Goal: Transaction & Acquisition: Download file/media

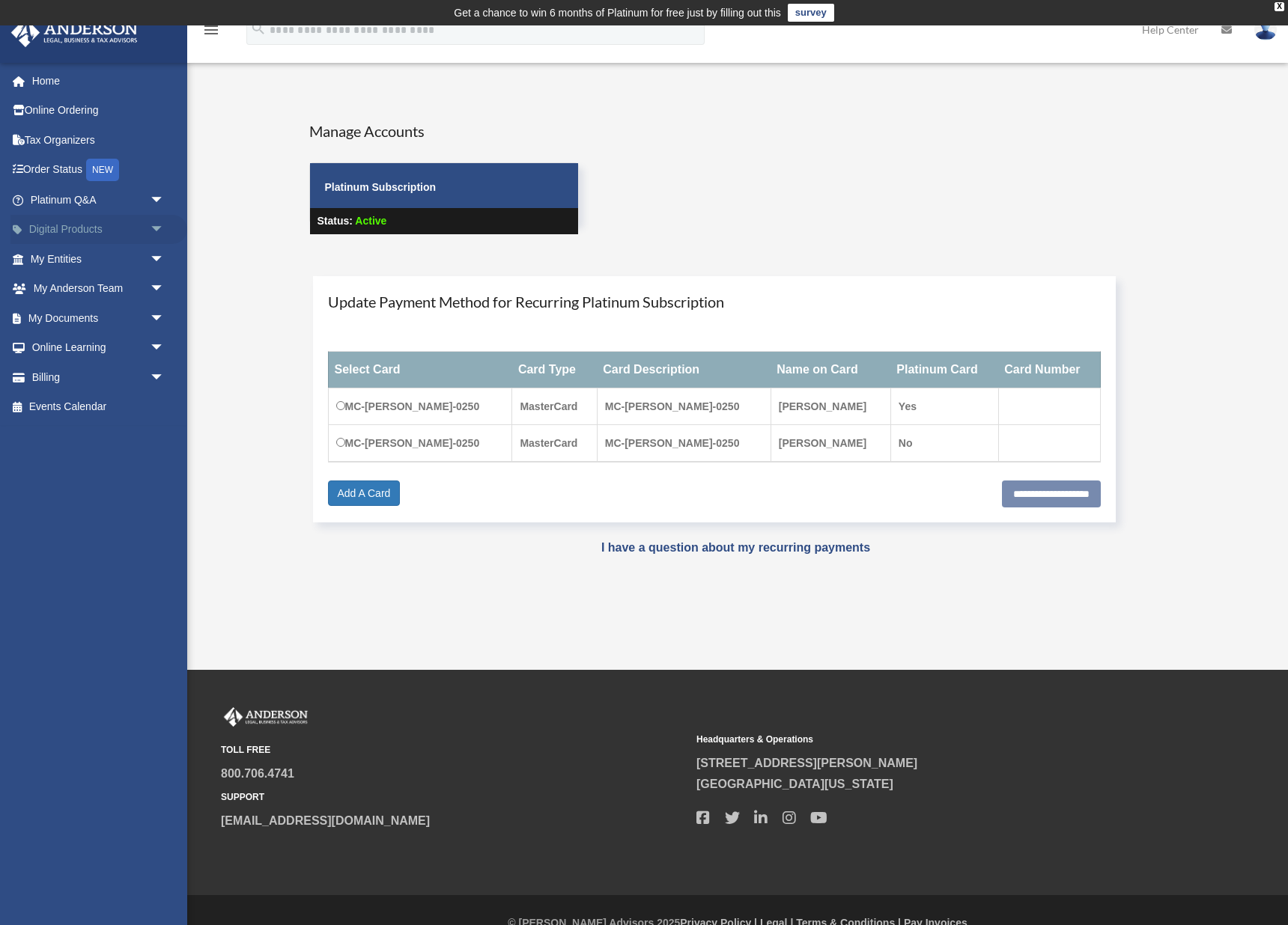
click at [111, 224] on link "Digital Products arrow_drop_down" at bounding box center [99, 230] width 177 height 30
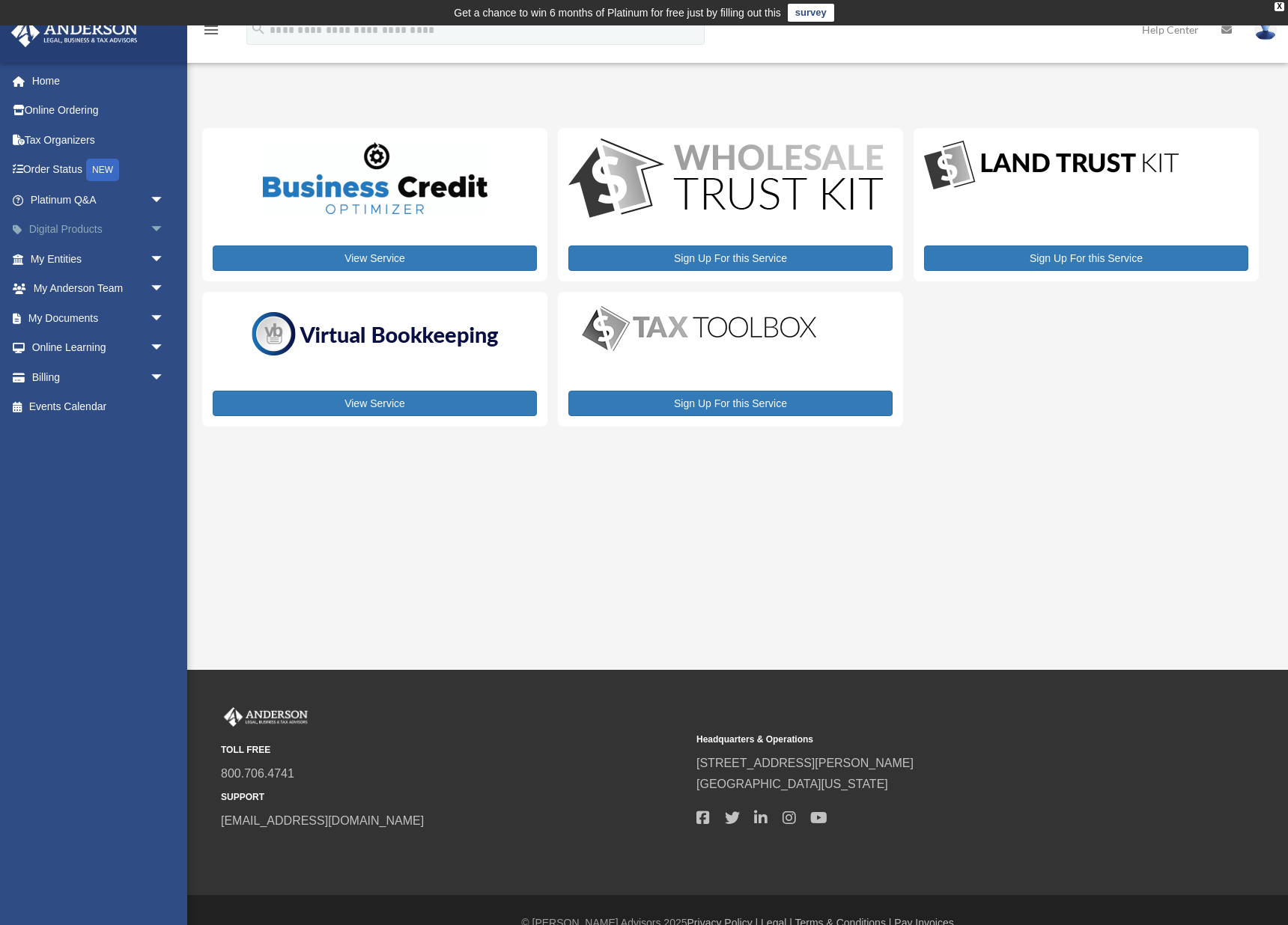
click at [158, 227] on span "arrow_drop_down" at bounding box center [165, 230] width 30 height 30
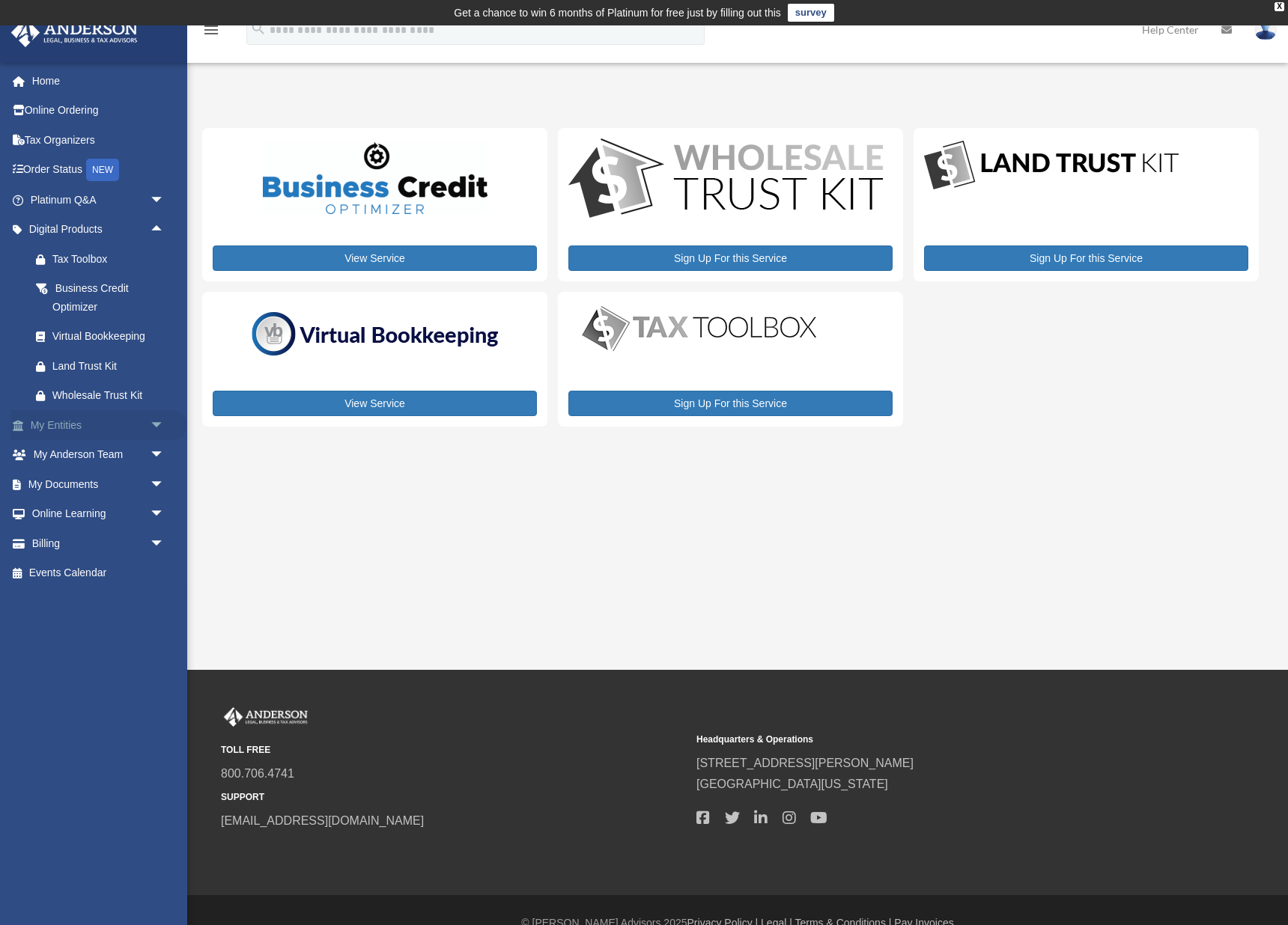
click at [92, 423] on link "My Entities arrow_drop_down" at bounding box center [99, 425] width 177 height 30
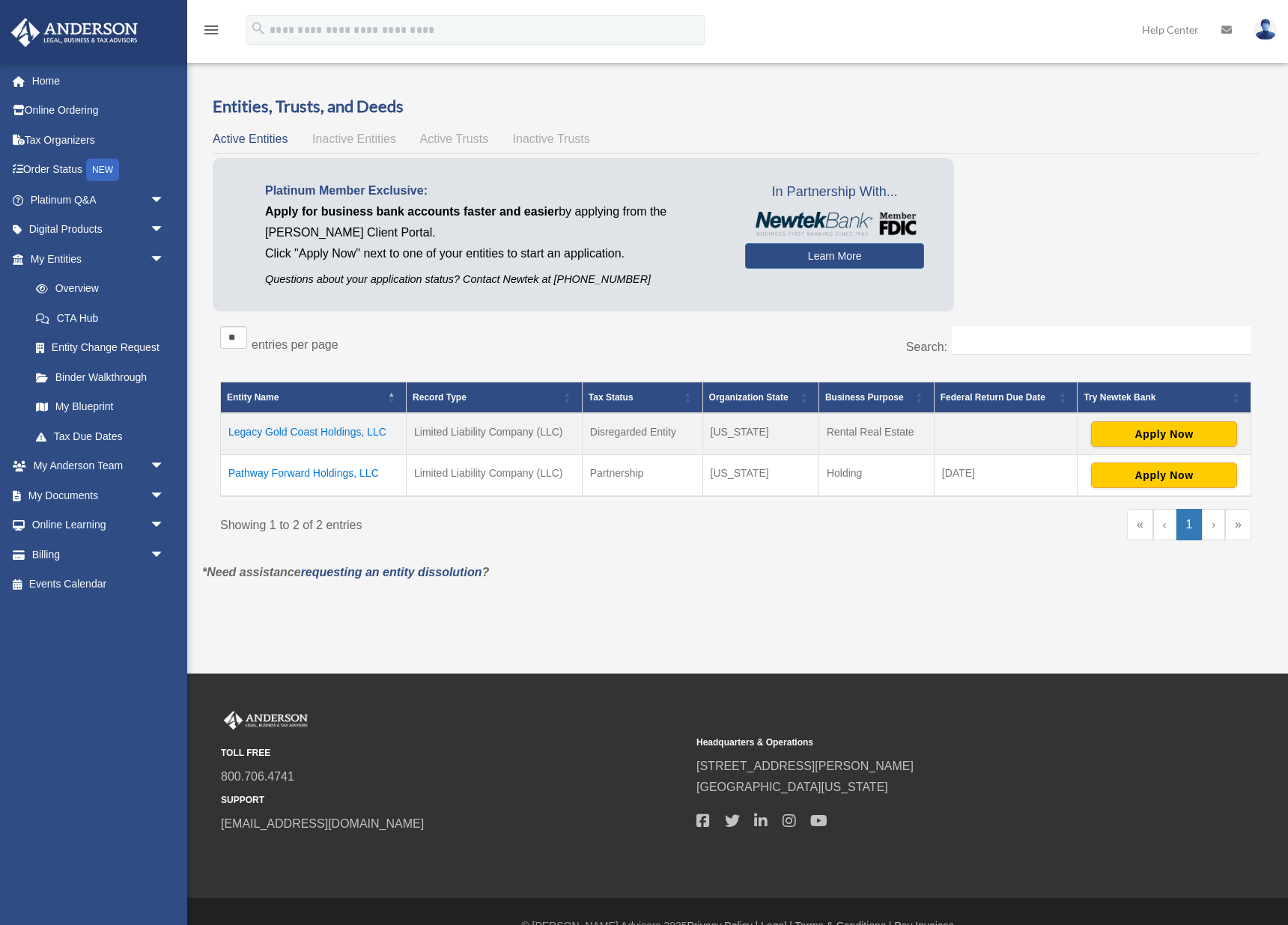
scroll to position [40, 0]
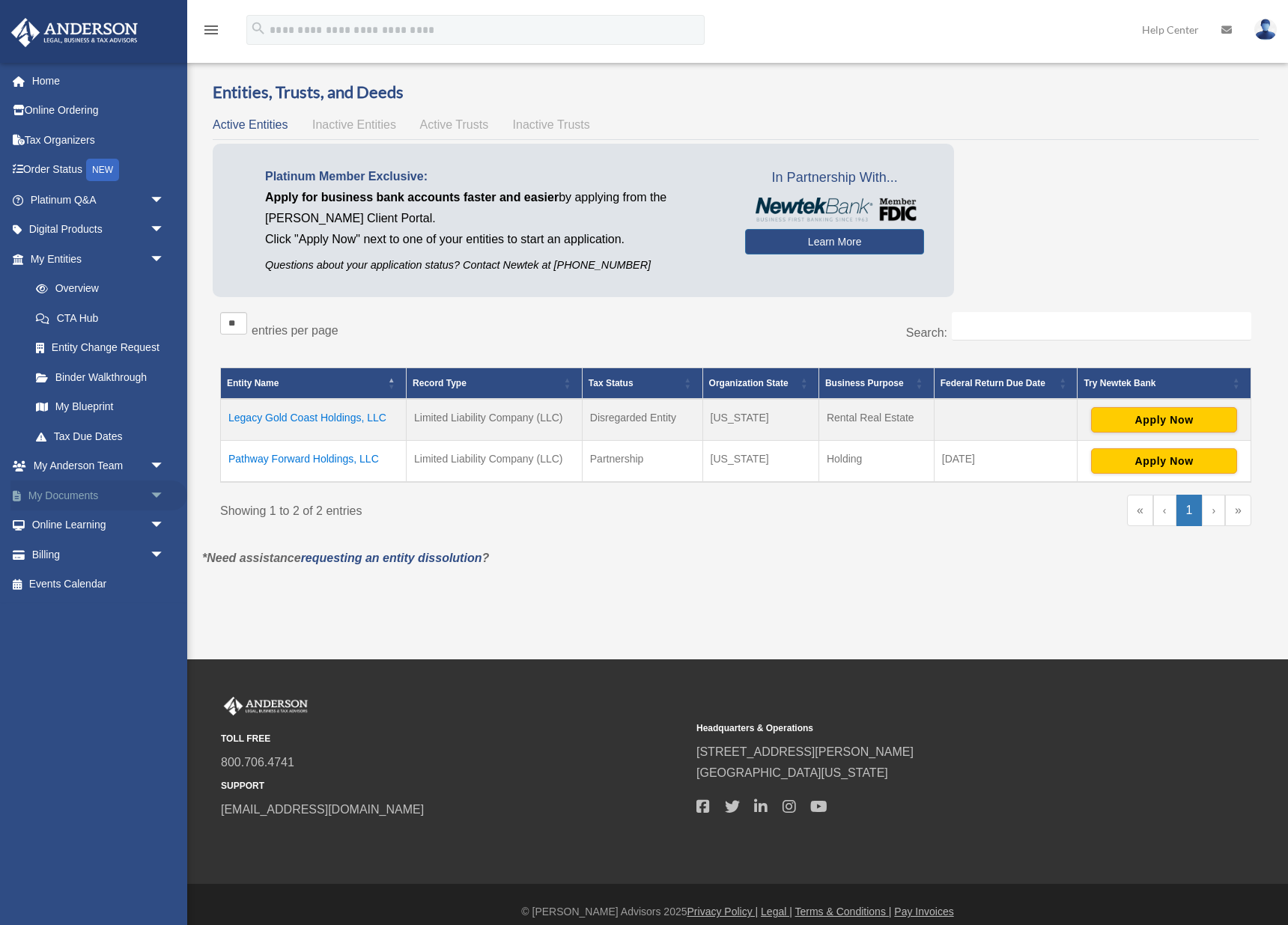
click at [41, 490] on link "My Documents arrow_drop_down" at bounding box center [99, 496] width 177 height 30
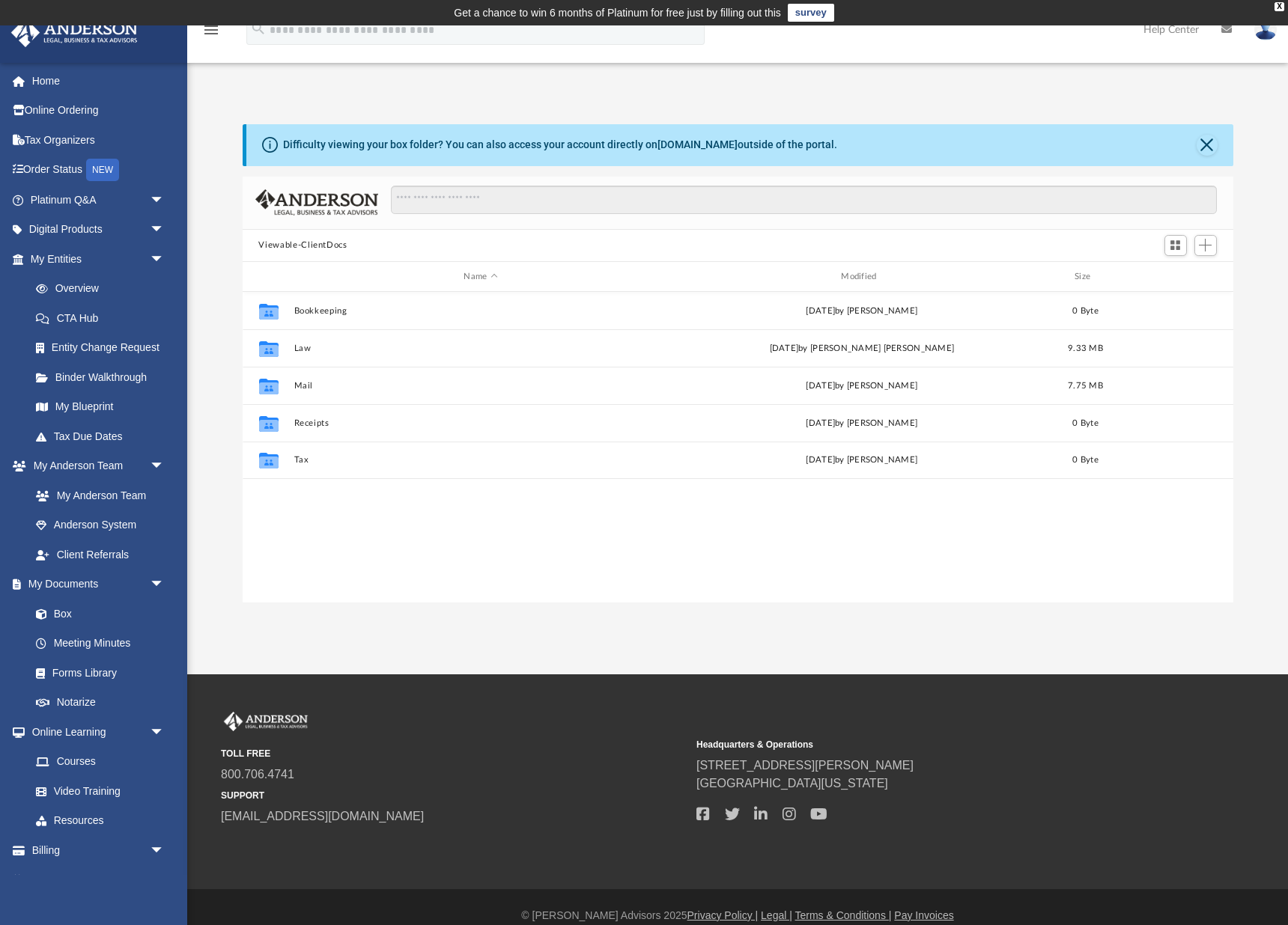
scroll to position [1, 1]
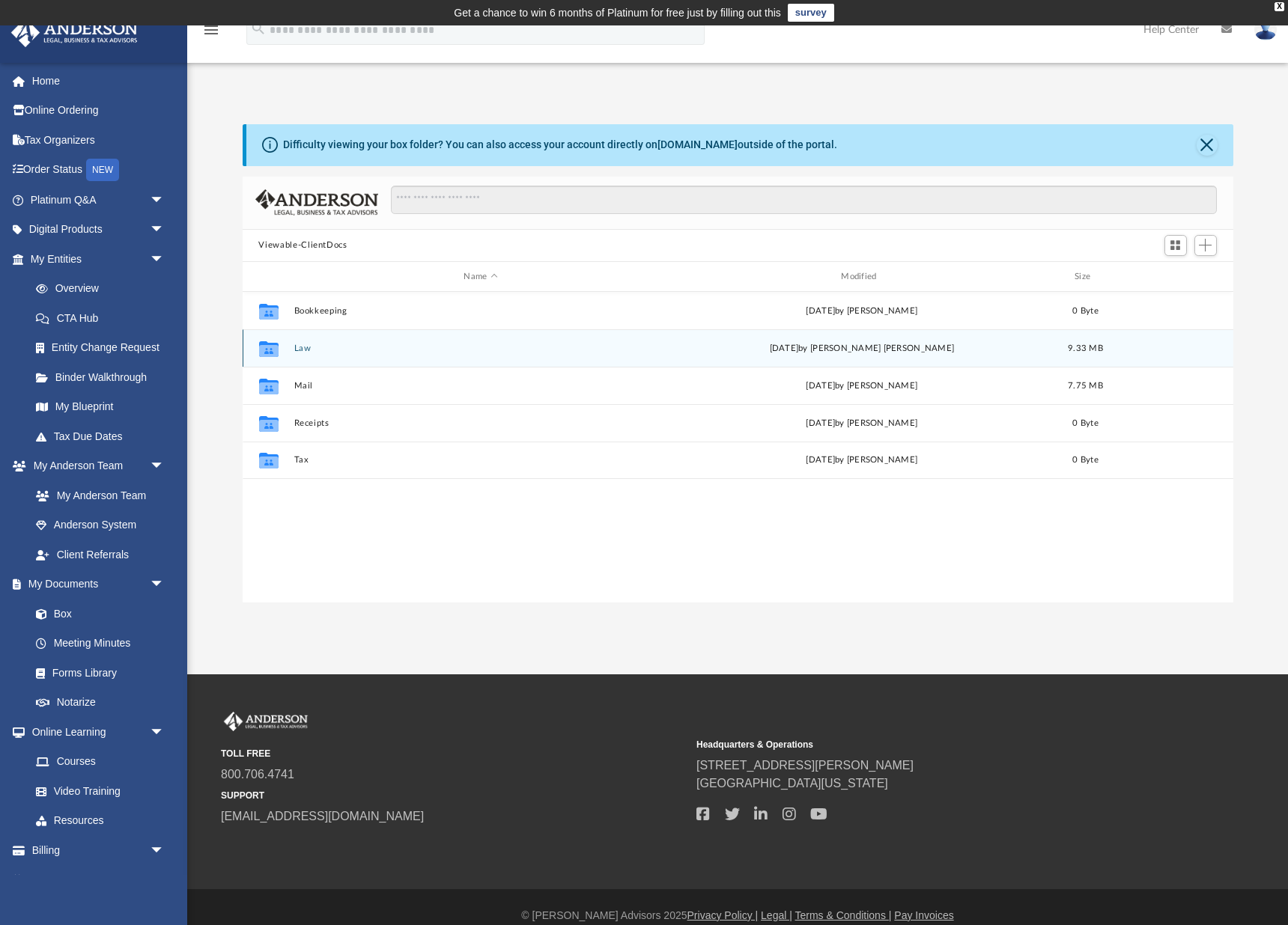
click at [301, 349] on button "Law" at bounding box center [481, 349] width 374 height 9
click at [336, 355] on div "Collaborated Folder Pathway Forward Holdings, LLC [DATE] by [PERSON_NAME] 2.08 …" at bounding box center [737, 348] width 991 height 37
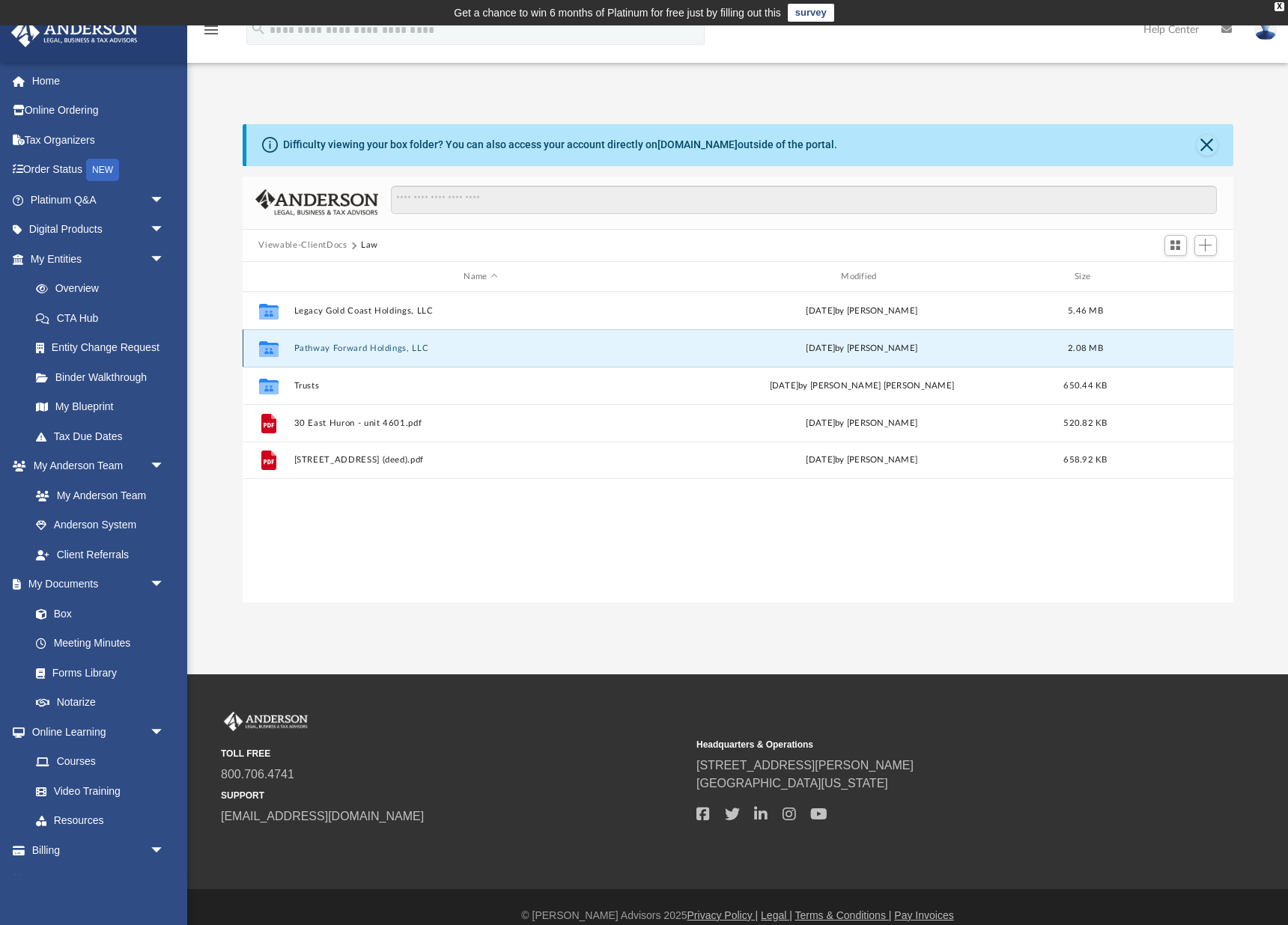
click at [336, 355] on div "Collaborated Folder Pathway Forward Holdings, LLC [DATE] by [PERSON_NAME] 2.08 …" at bounding box center [737, 348] width 991 height 37
click at [253, 349] on div "Collaborated Folder" at bounding box center [267, 349] width 37 height 24
click at [263, 350] on icon "grid" at bounding box center [268, 350] width 19 height 12
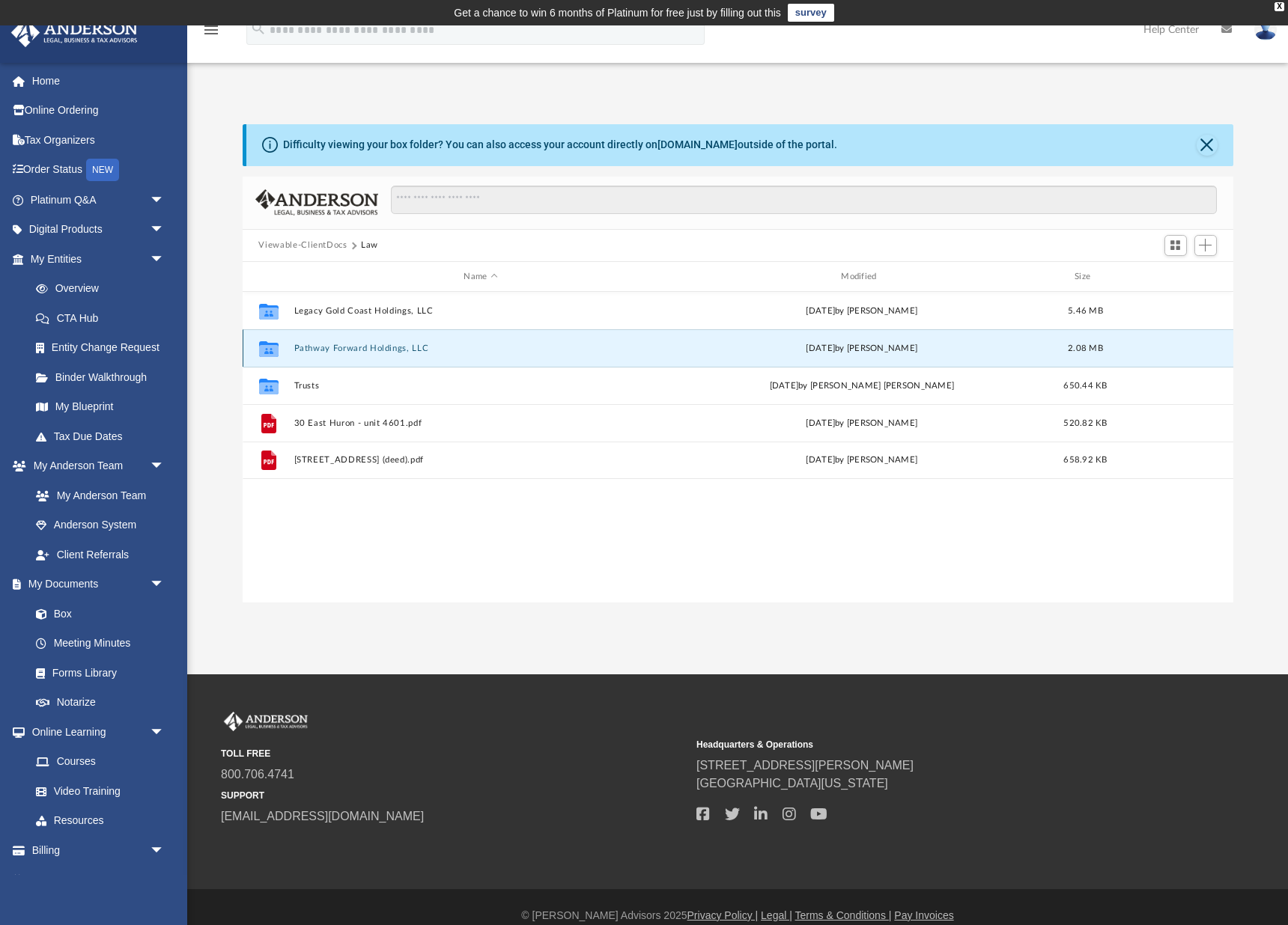
click at [314, 351] on button "Pathway Forward Holdings, LLC" at bounding box center [481, 349] width 374 height 9
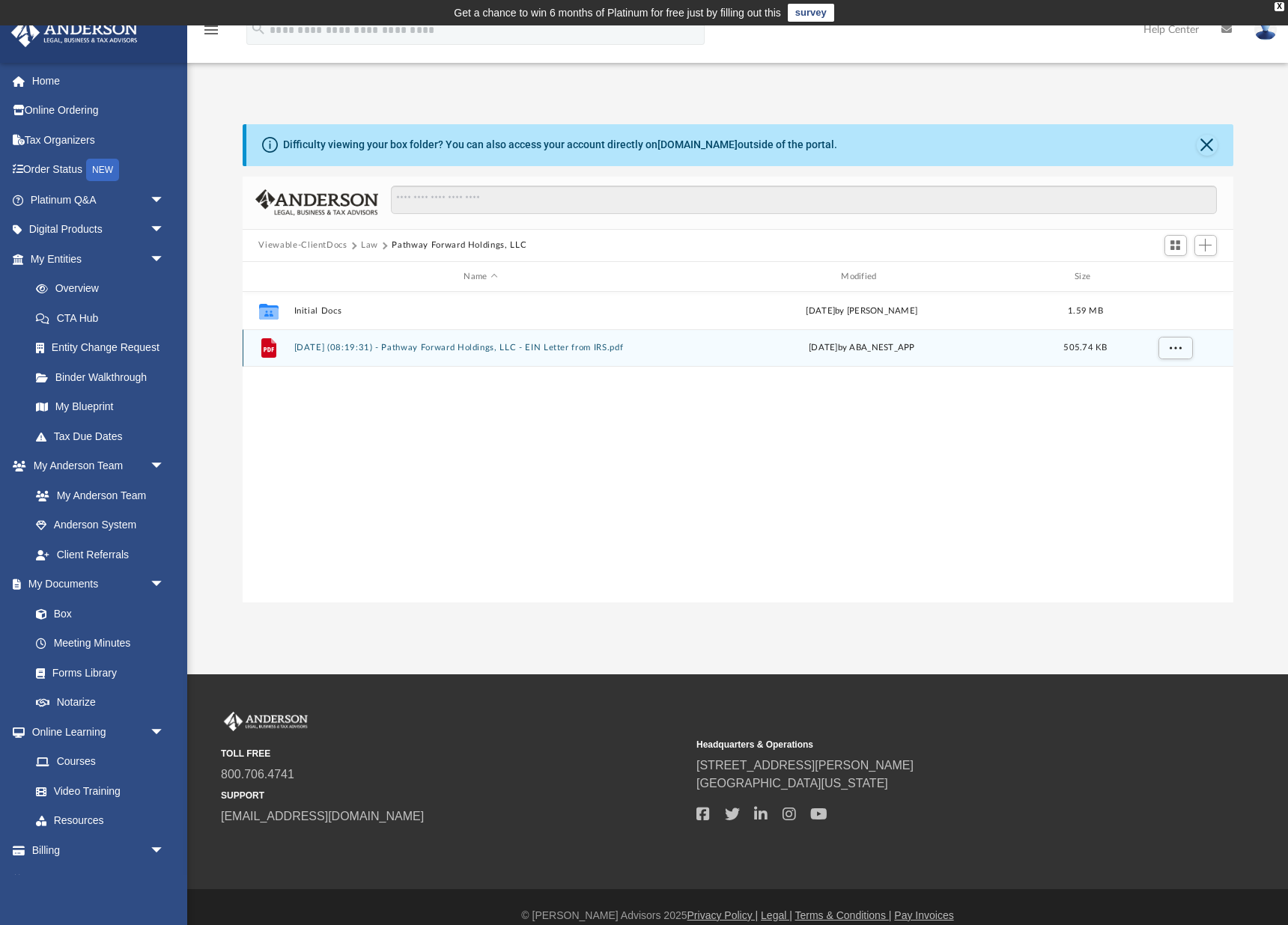
click at [361, 344] on button "[DATE] (08:19:31) - Pathway Forward Holdings, LLC - EIN Letter from IRS.pdf" at bounding box center [481, 349] width 374 height 9
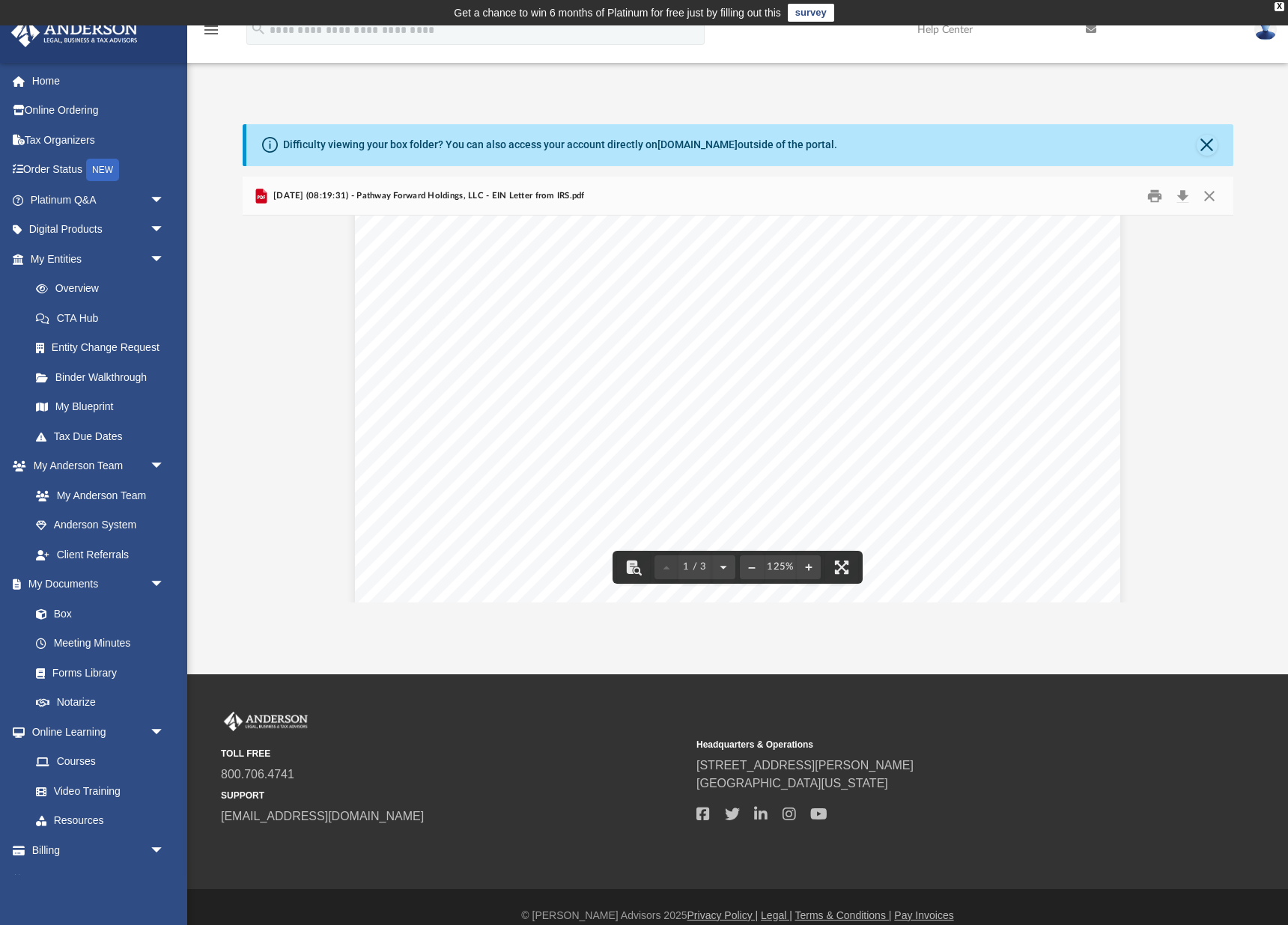
scroll to position [61, 0]
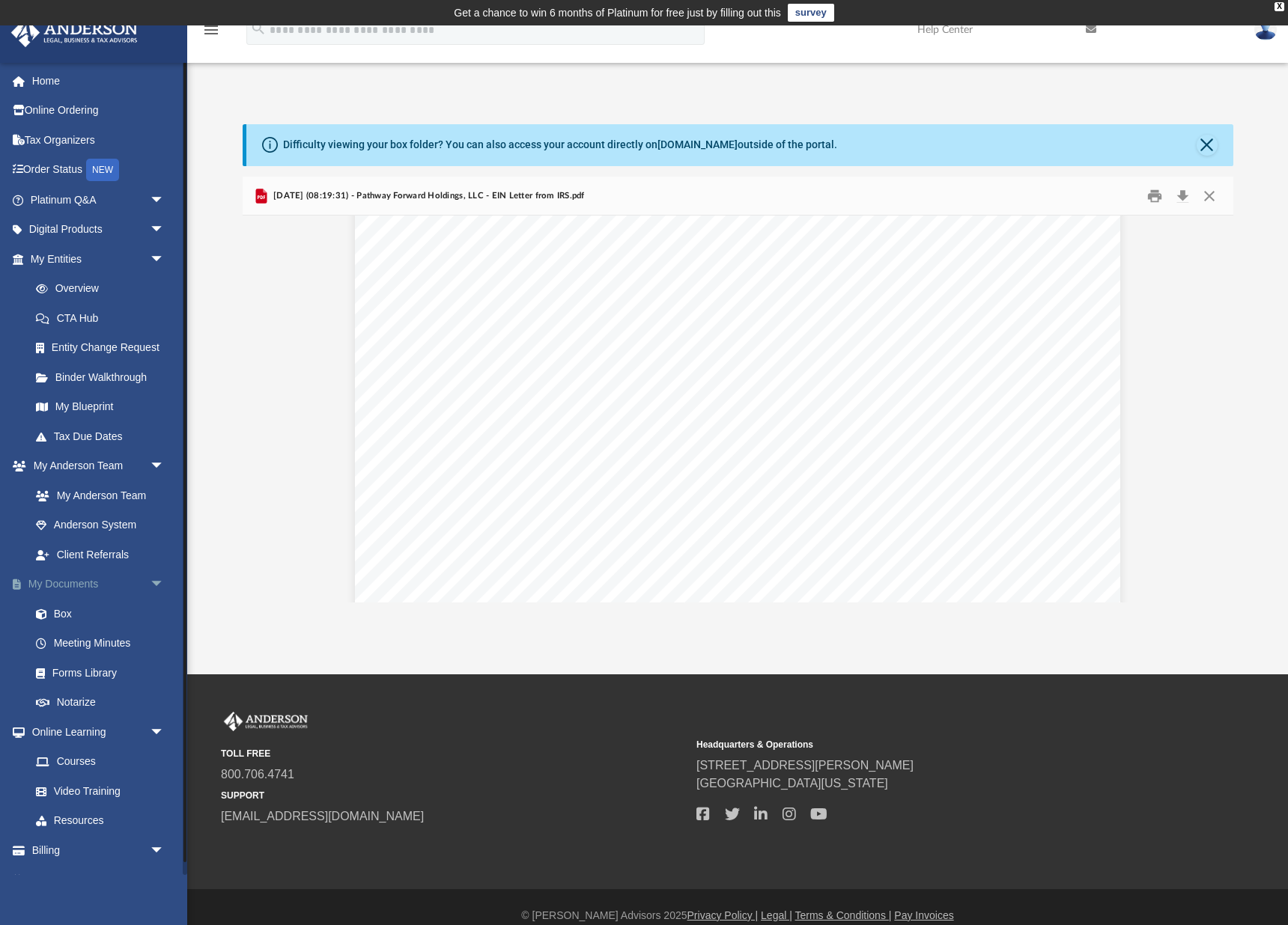
click at [76, 575] on link "My Documents arrow_drop_down" at bounding box center [99, 585] width 177 height 30
click at [97, 579] on link "My Documents arrow_drop_down" at bounding box center [99, 585] width 177 height 30
click at [61, 608] on link "Box" at bounding box center [104, 614] width 166 height 30
click at [78, 577] on link "My Documents arrow_drop_down" at bounding box center [99, 585] width 177 height 30
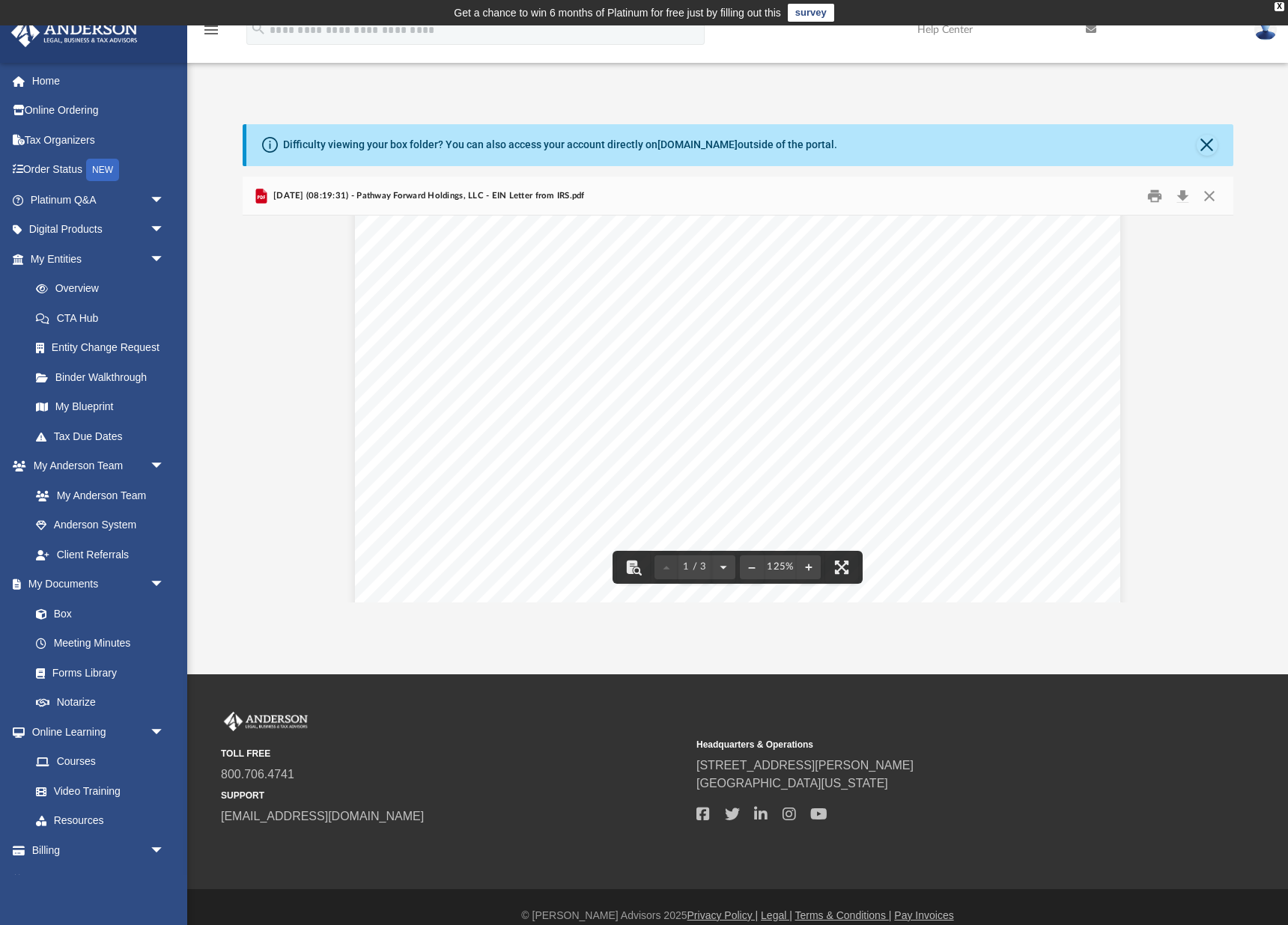
scroll to position [0, 0]
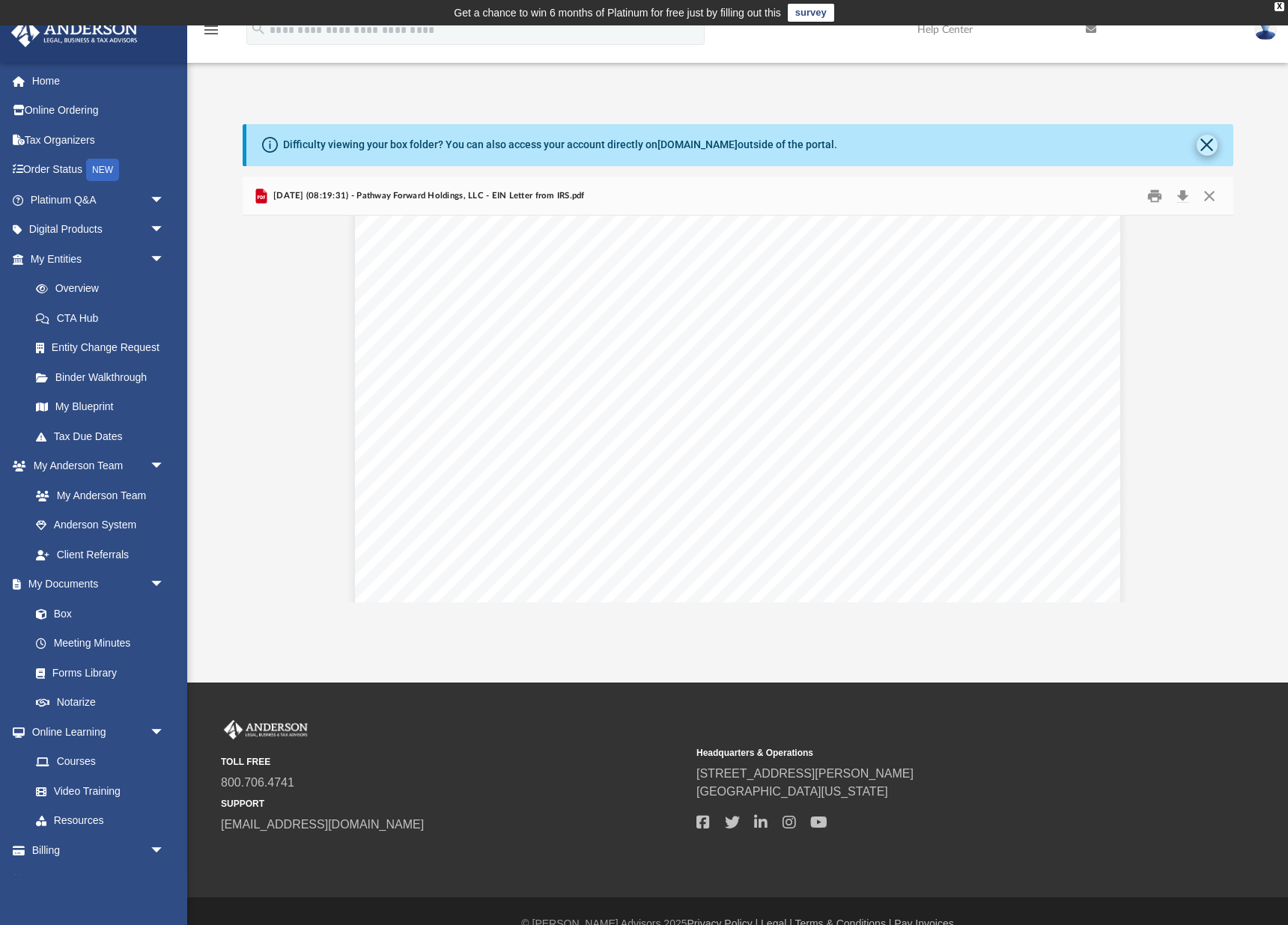
click at [1211, 139] on button "Close" at bounding box center [1206, 145] width 21 height 21
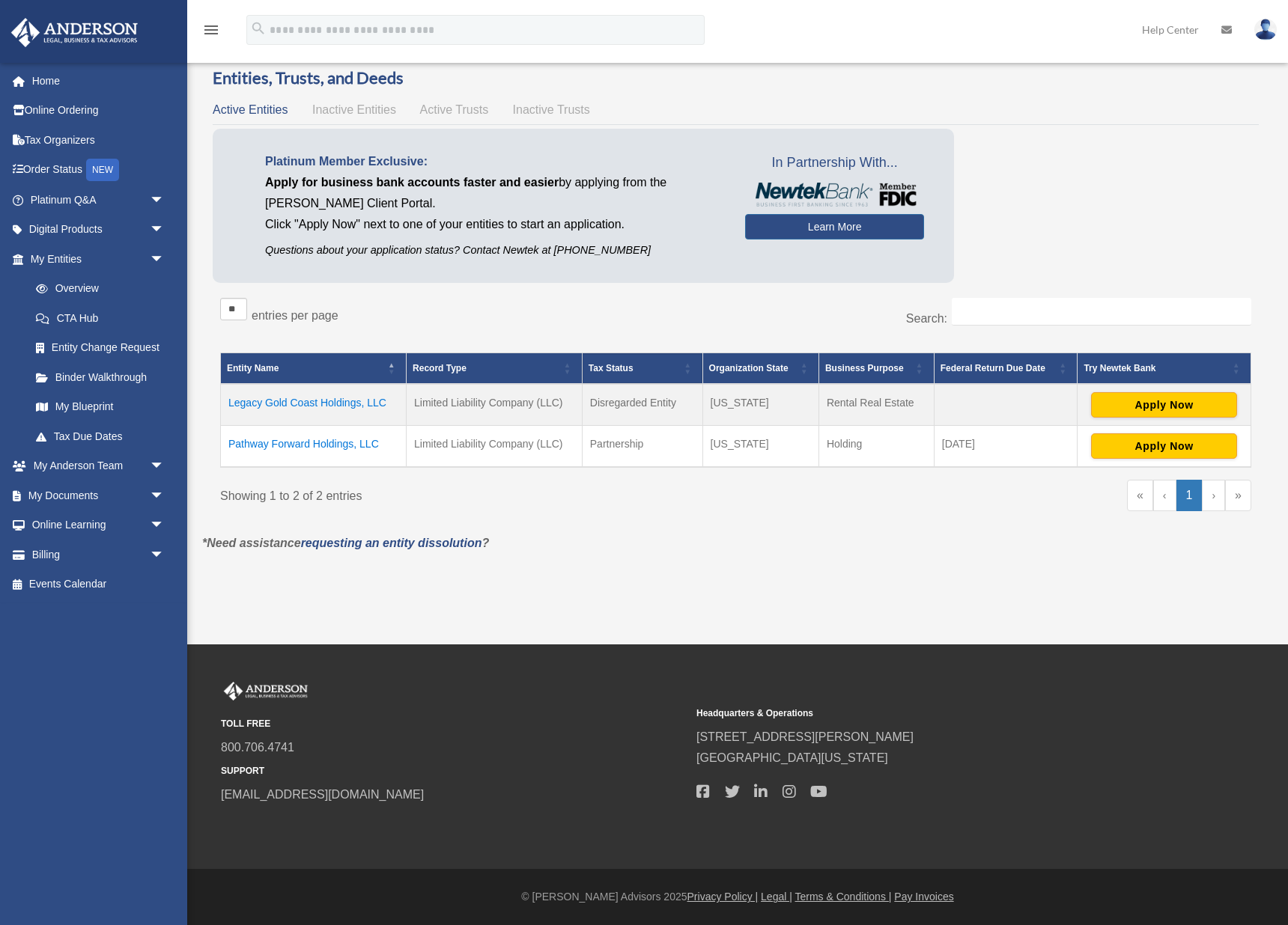
scroll to position [28, 0]
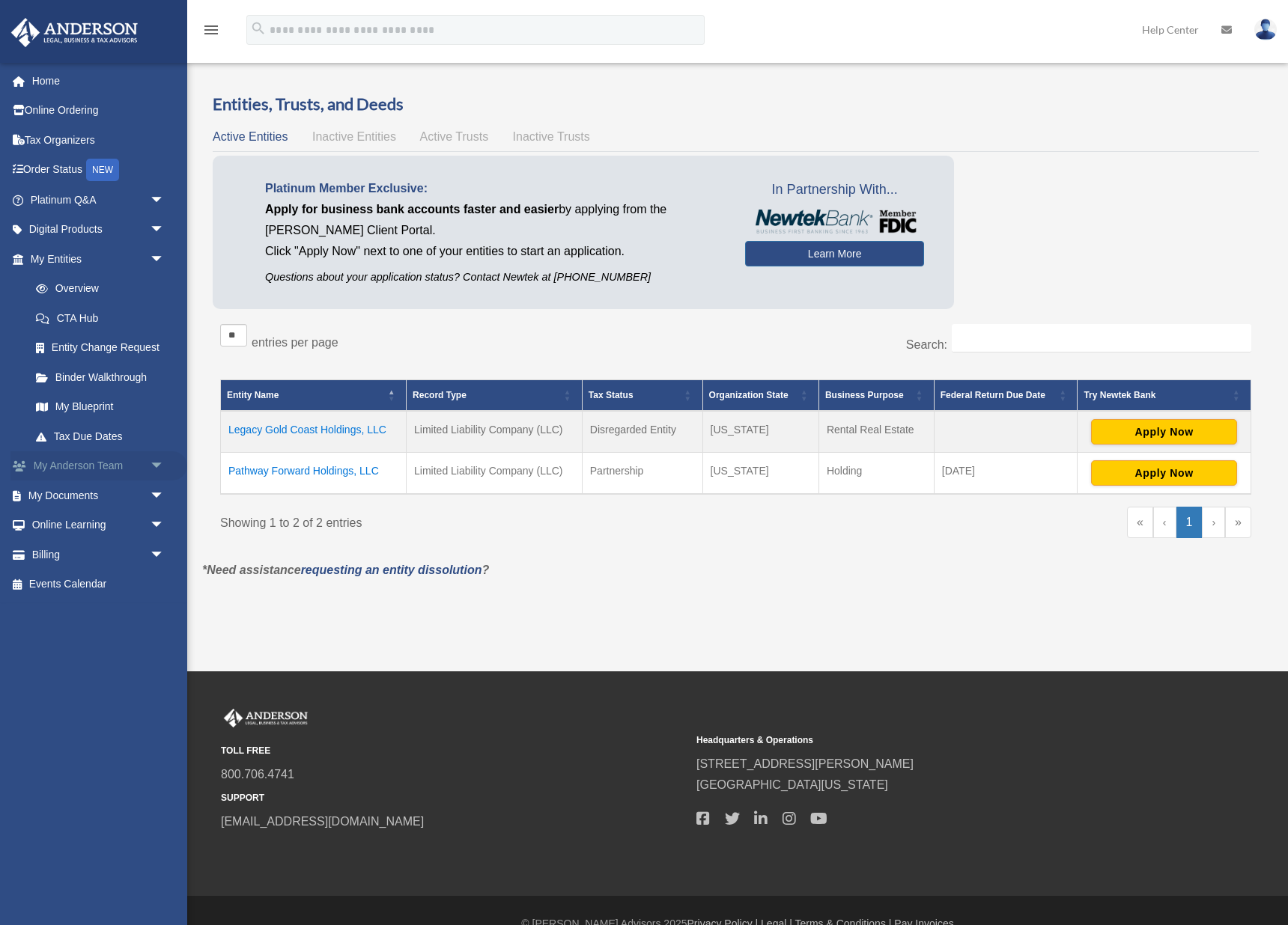
click at [72, 460] on link "My Anderson Team arrow_drop_down" at bounding box center [99, 466] width 177 height 30
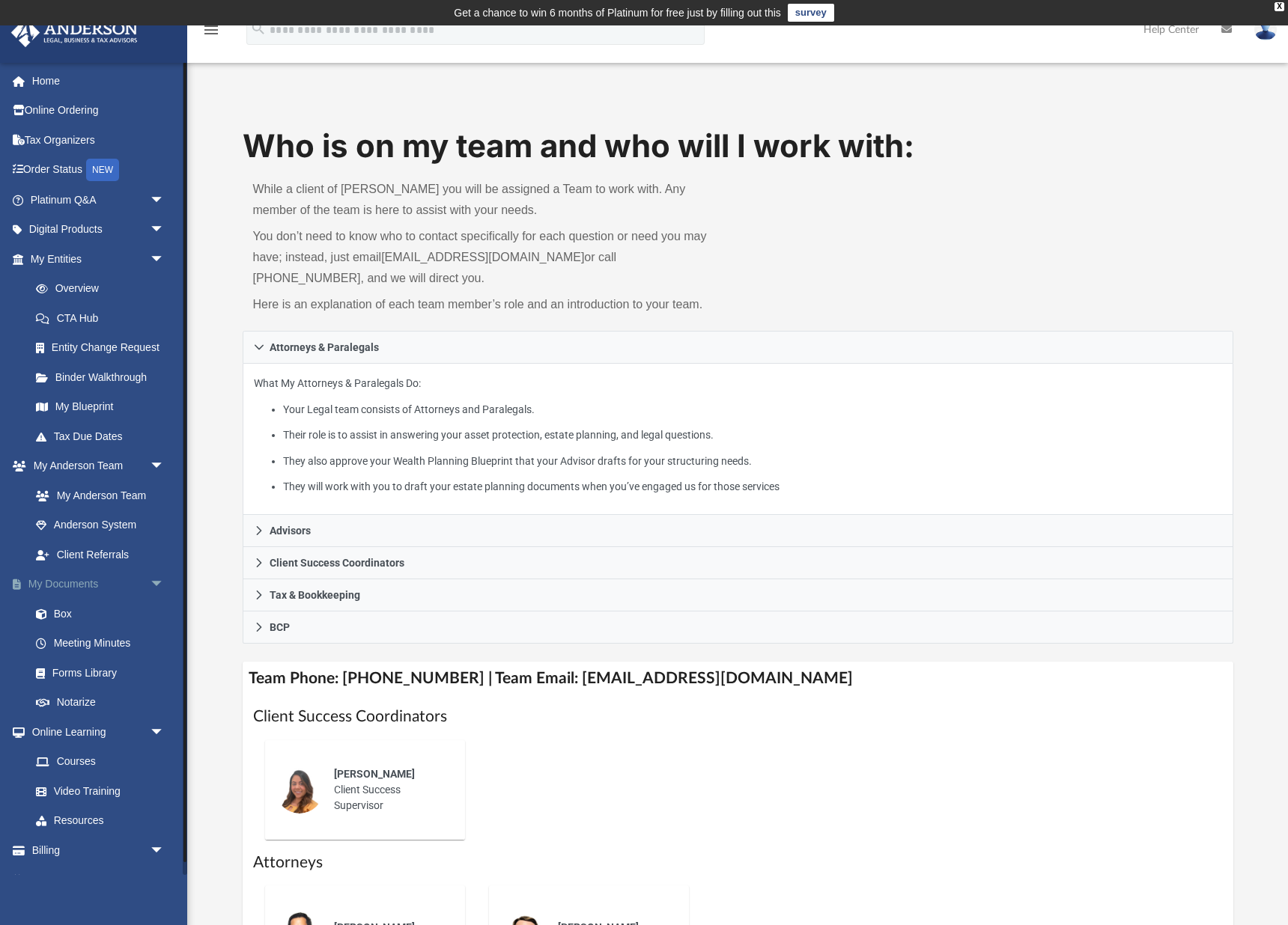
click at [61, 573] on link "My Documents arrow_drop_down" at bounding box center [99, 585] width 177 height 30
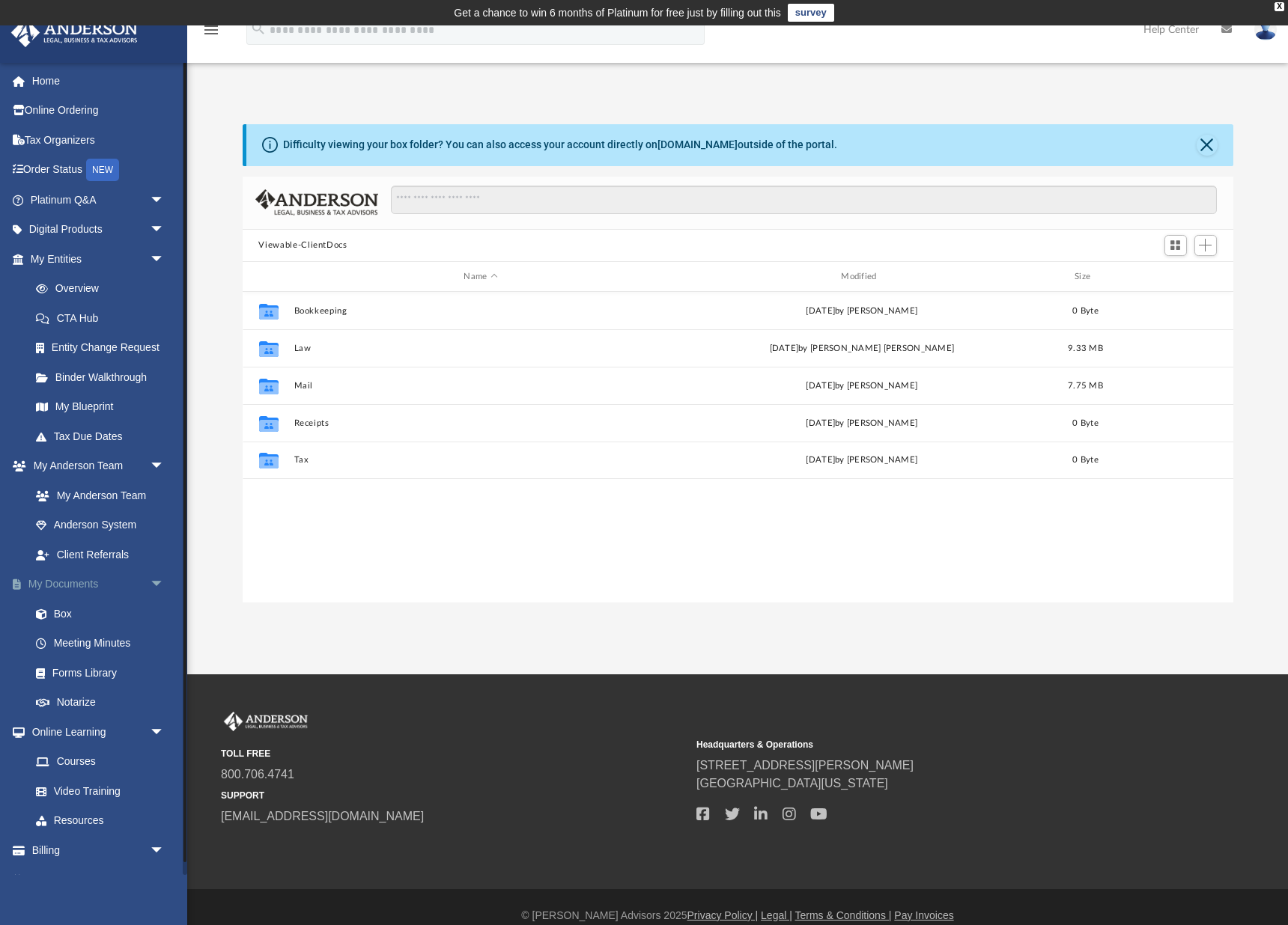
scroll to position [341, 991]
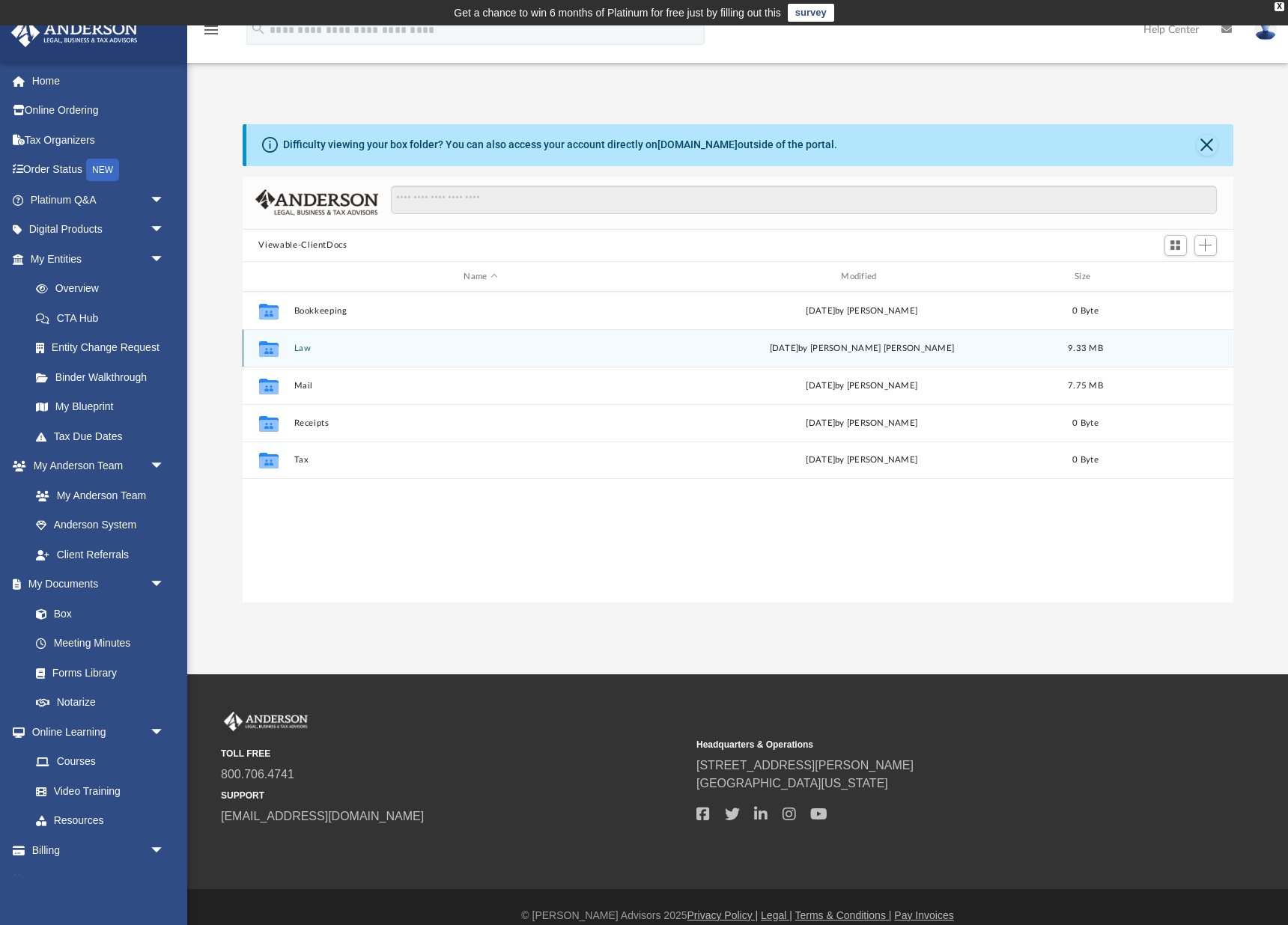
click at [315, 346] on button "Law" at bounding box center [481, 349] width 374 height 9
click at [372, 345] on button "Pathway Forward Holdings, LLC" at bounding box center [481, 349] width 374 height 9
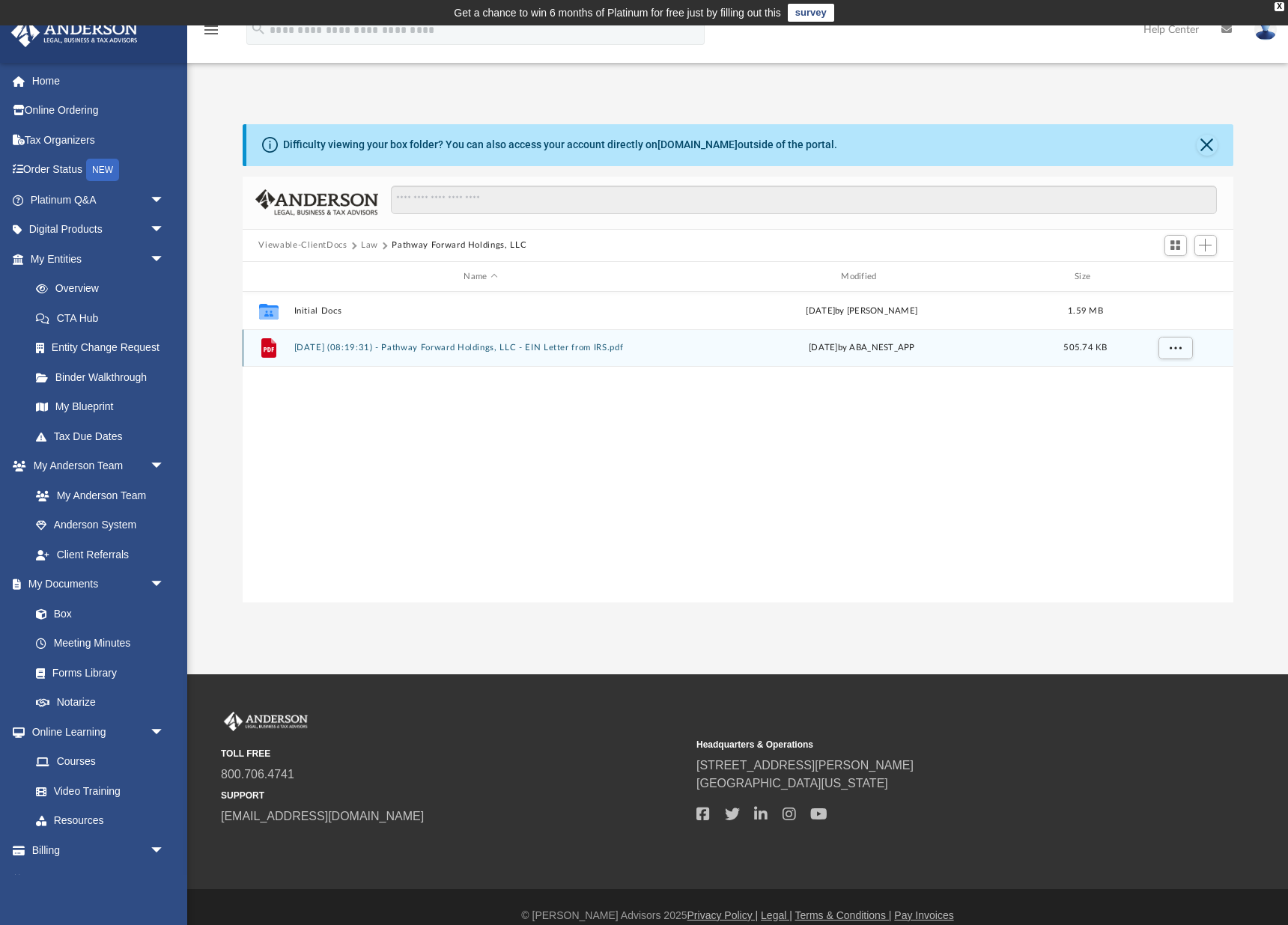
click at [335, 349] on button "[DATE] (08:19:31) - Pathway Forward Holdings, LLC - EIN Letter from IRS.pdf" at bounding box center [481, 349] width 374 height 9
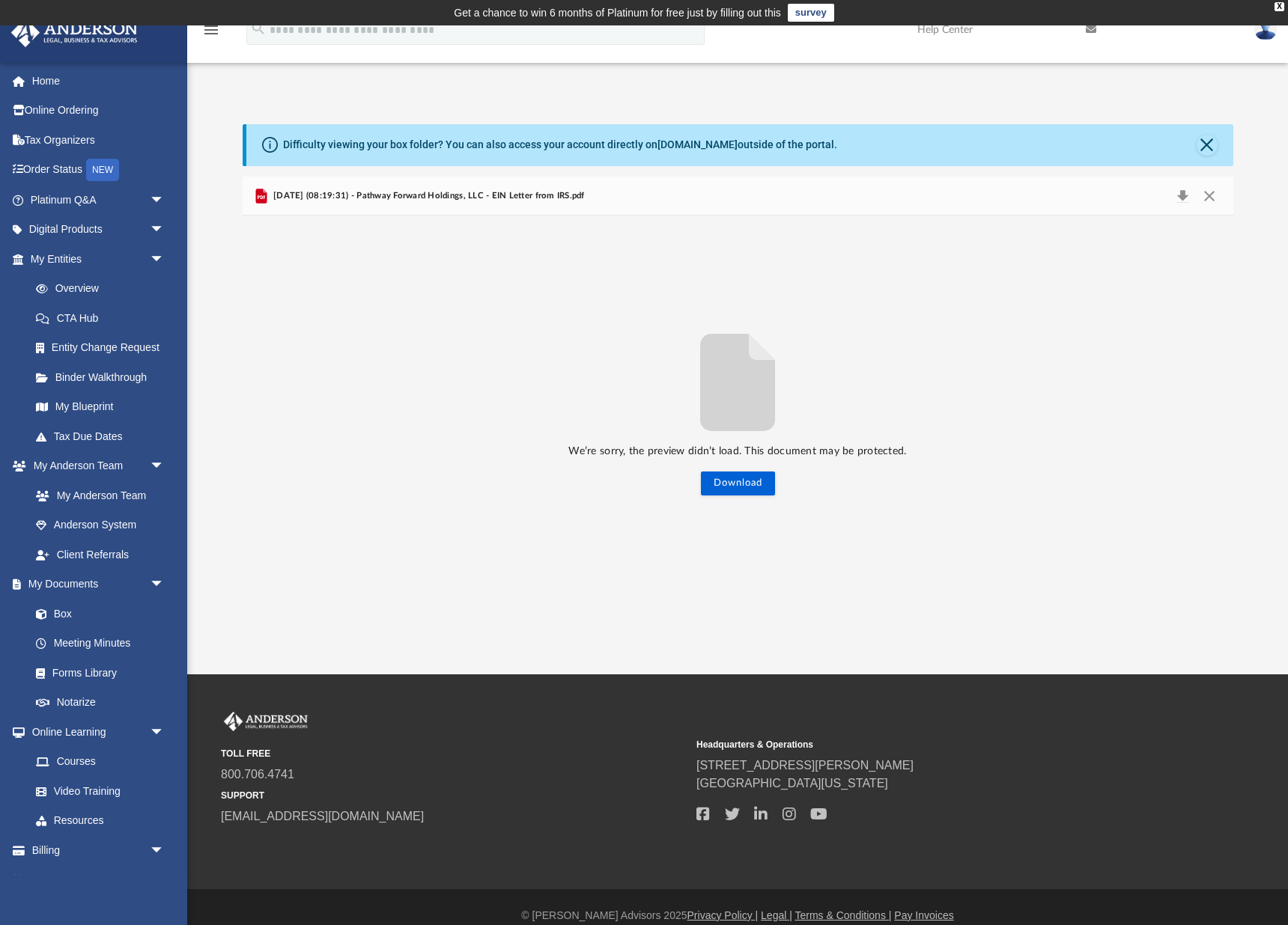
click at [442, 196] on span "[DATE] (08:19:31) - Pathway Forward Holdings, LLC - EIN Letter from IRS.pdf" at bounding box center [427, 196] width 314 height 13
click at [751, 483] on button "Download" at bounding box center [738, 483] width 74 height 24
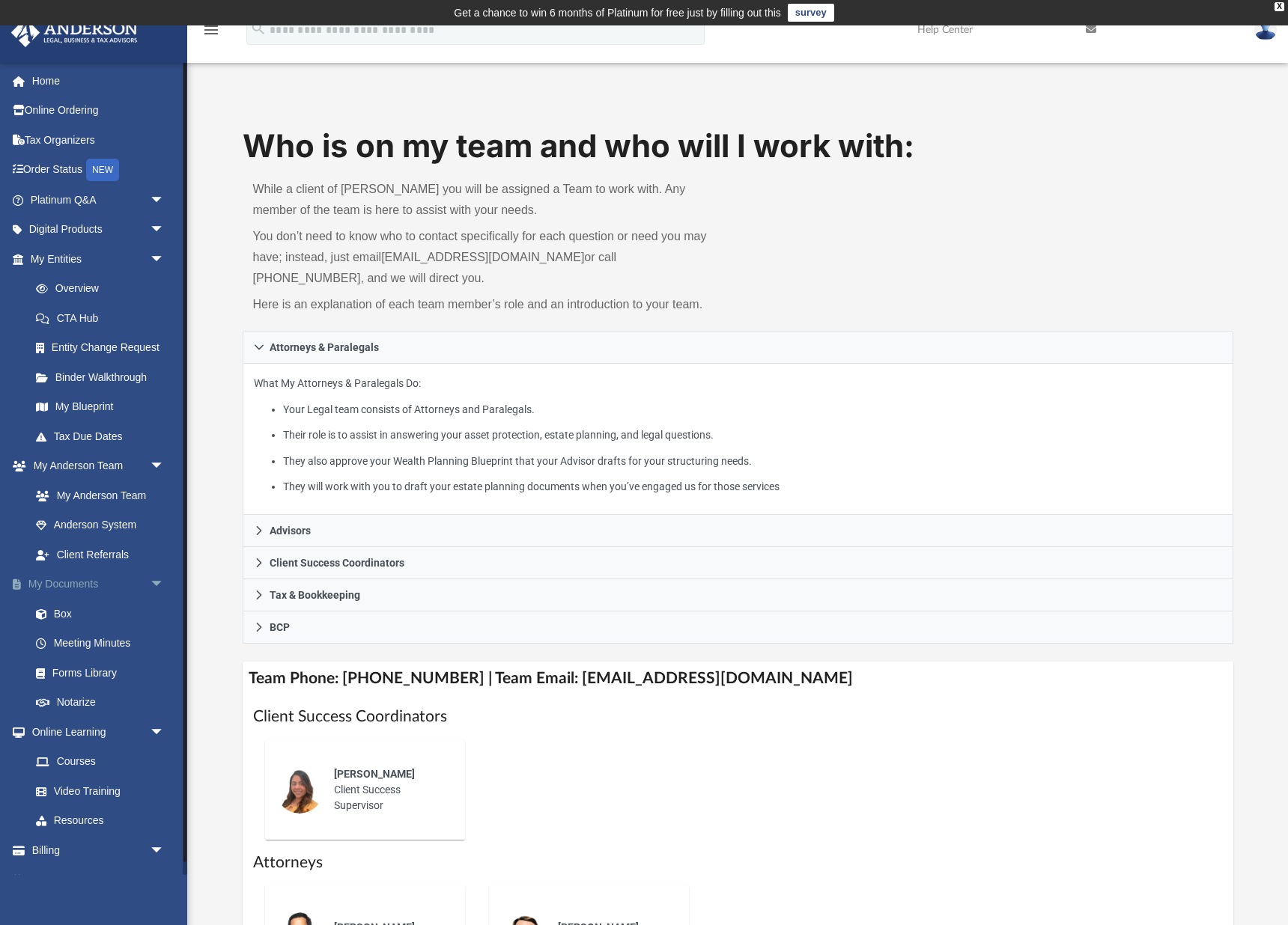
click at [48, 578] on link "My Documents arrow_drop_down" at bounding box center [99, 585] width 177 height 30
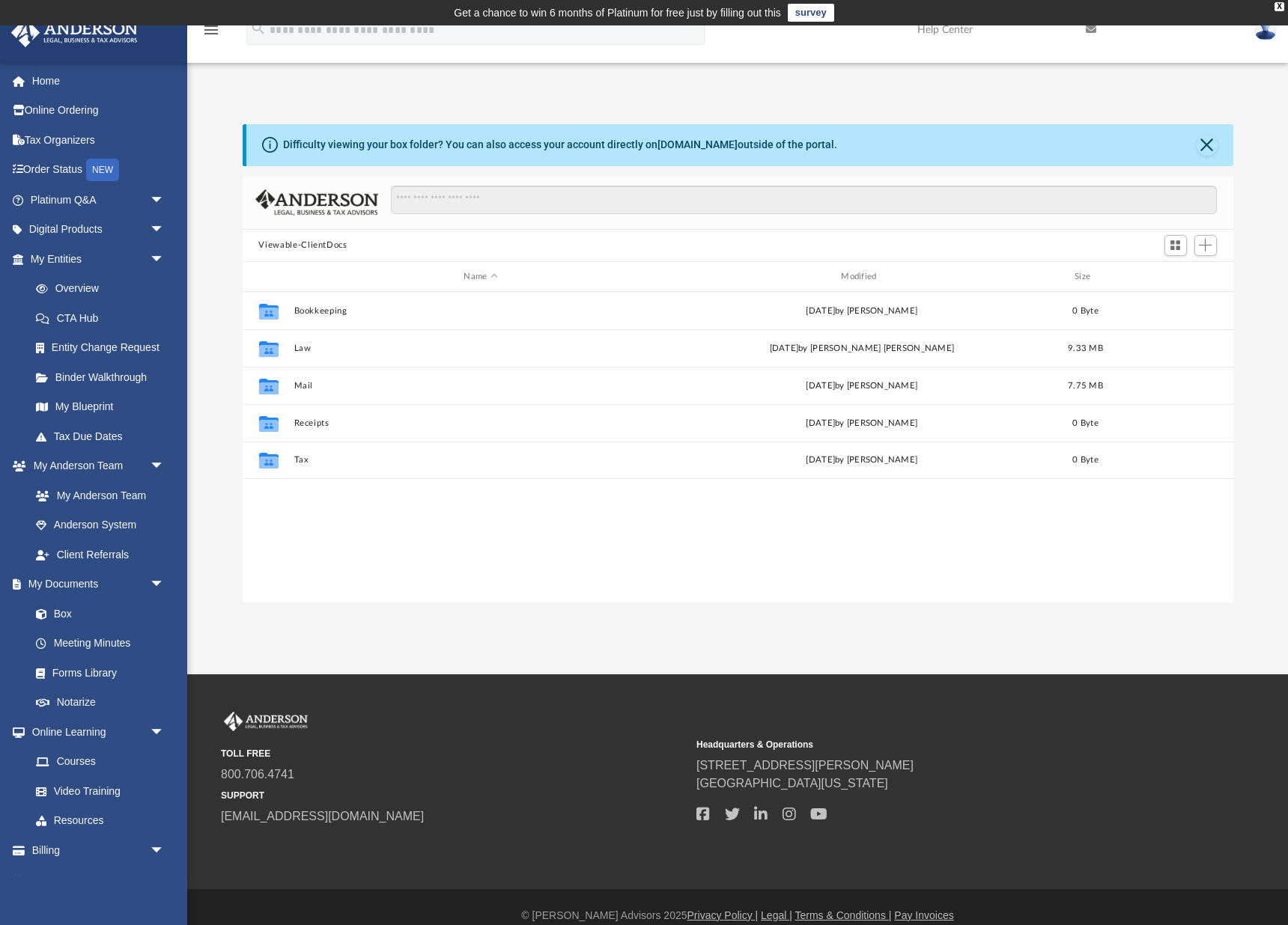
scroll to position [341, 991]
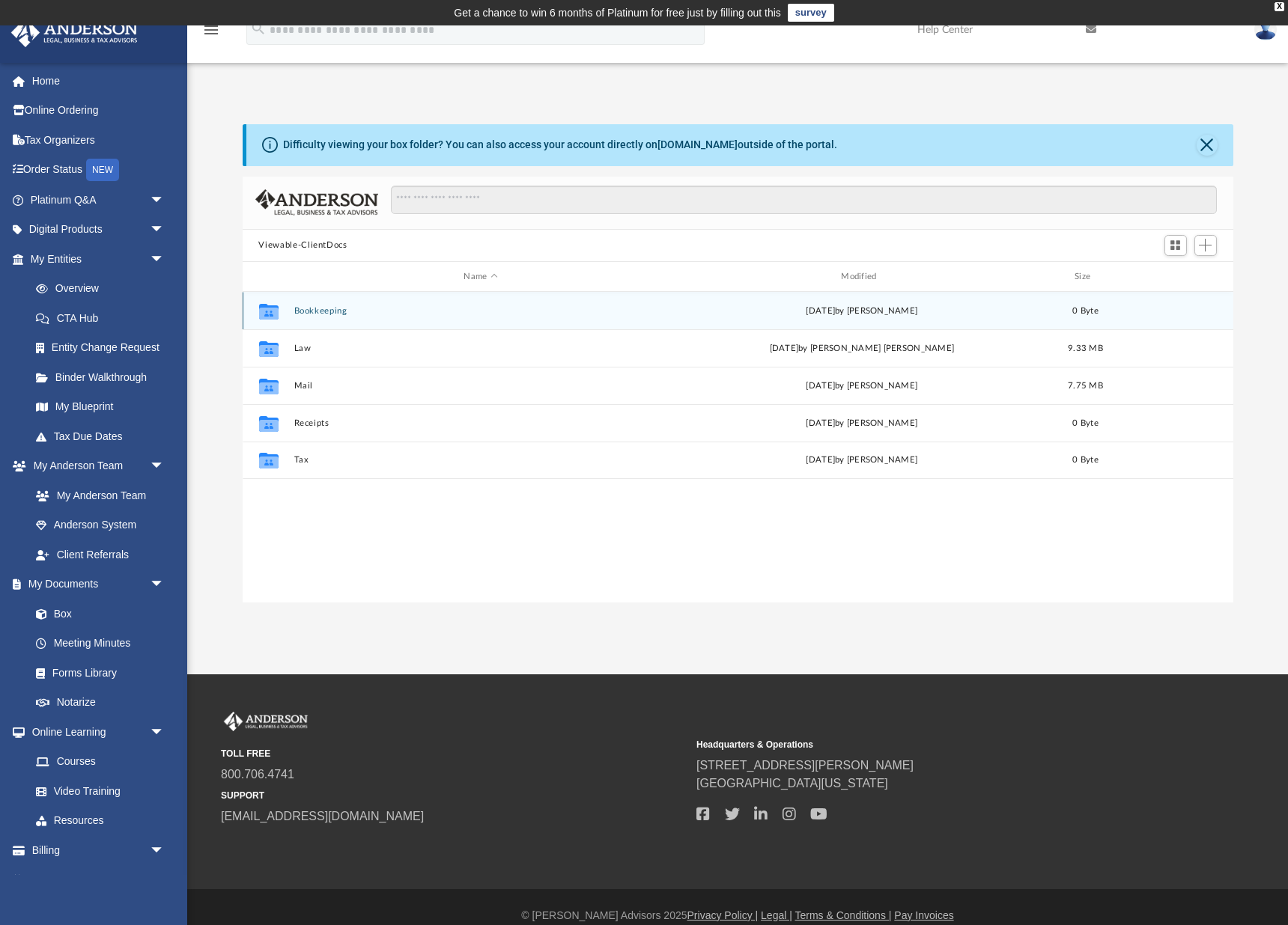
click at [337, 309] on button "Bookkeeping" at bounding box center [481, 311] width 374 height 9
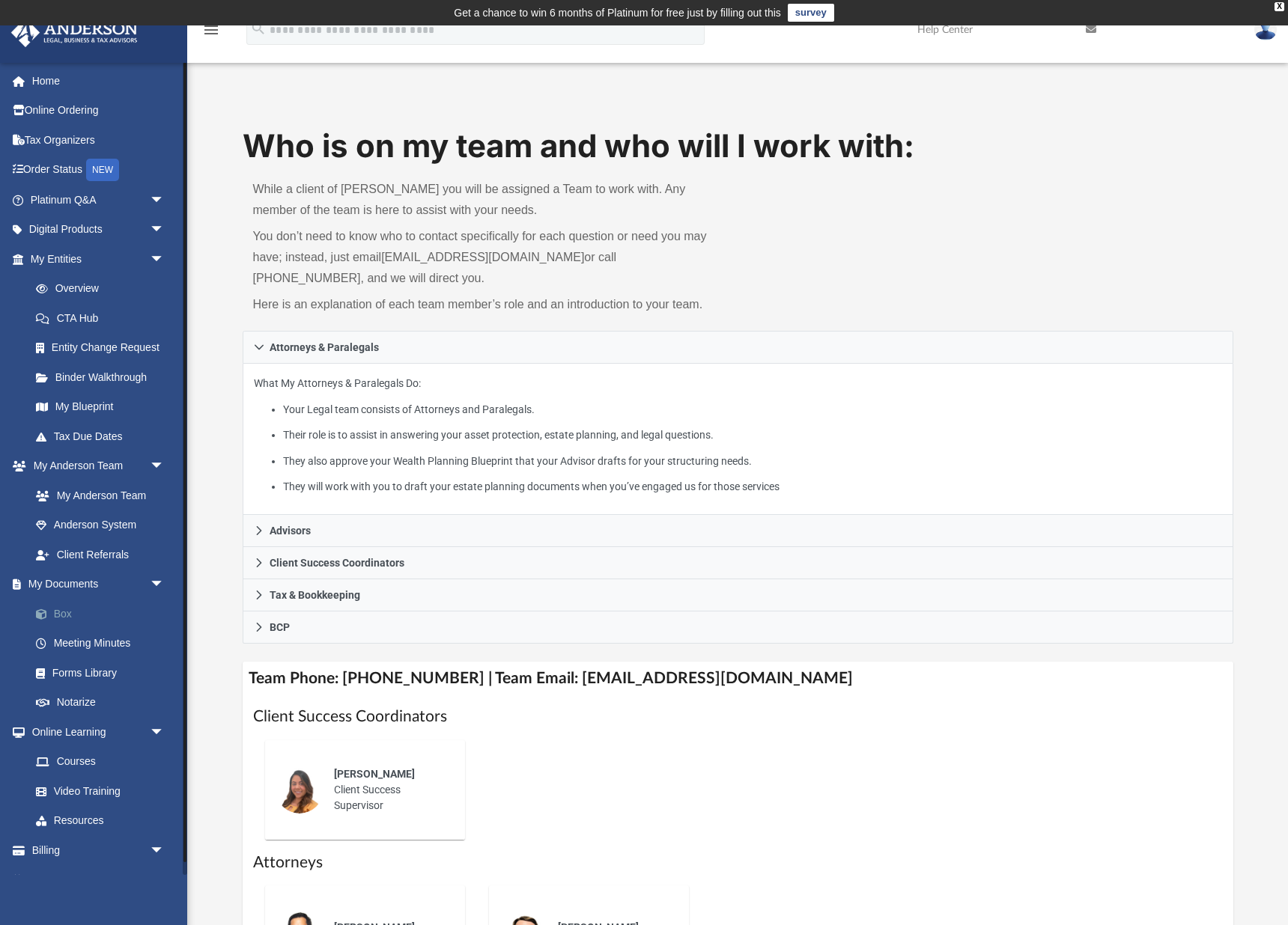
click at [79, 603] on link "Box" at bounding box center [104, 614] width 166 height 30
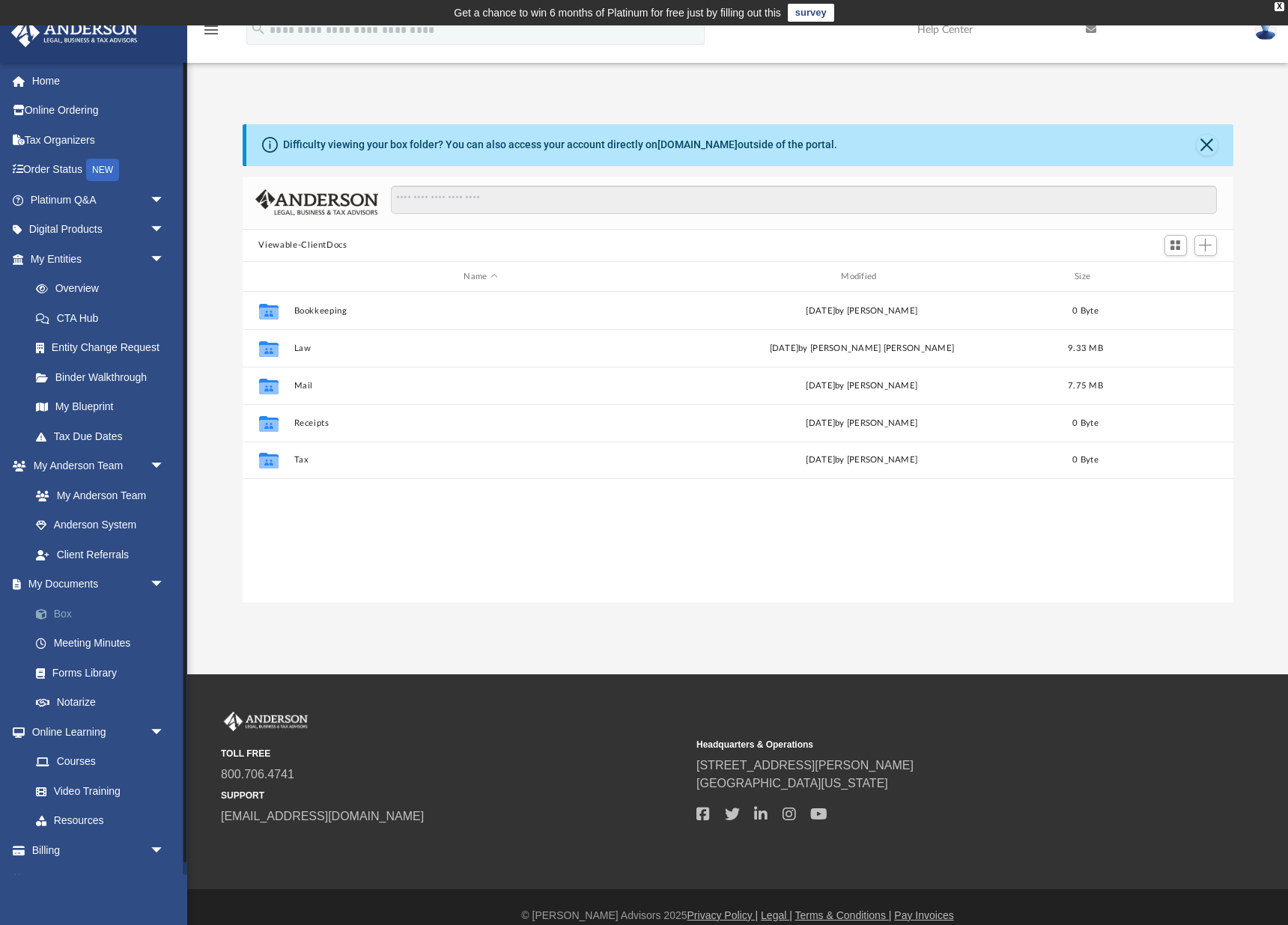
scroll to position [341, 991]
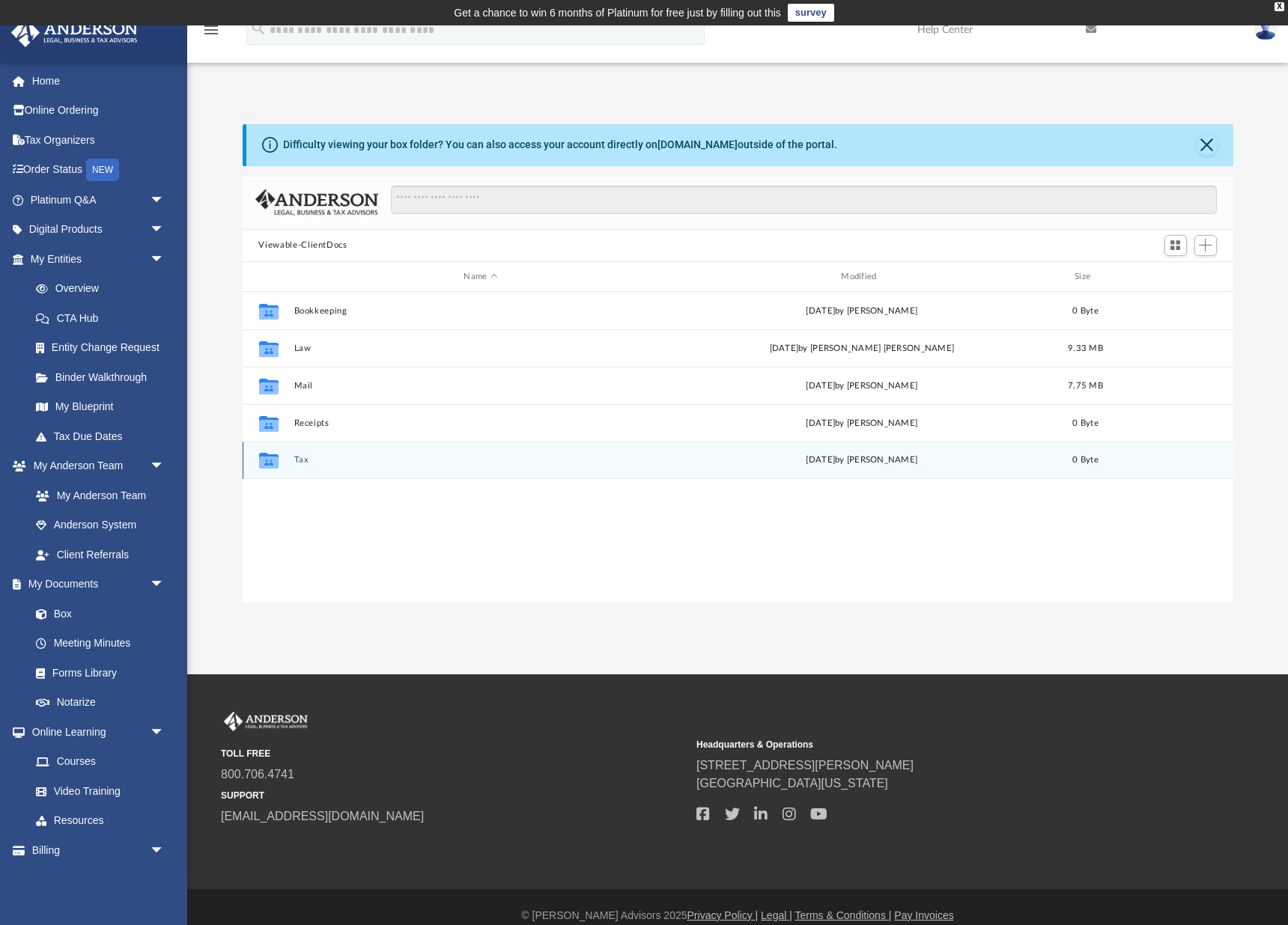
click at [309, 468] on div "Collaborated Folder Tax [DATE] by [PERSON_NAME] 0 Byte" at bounding box center [737, 460] width 991 height 37
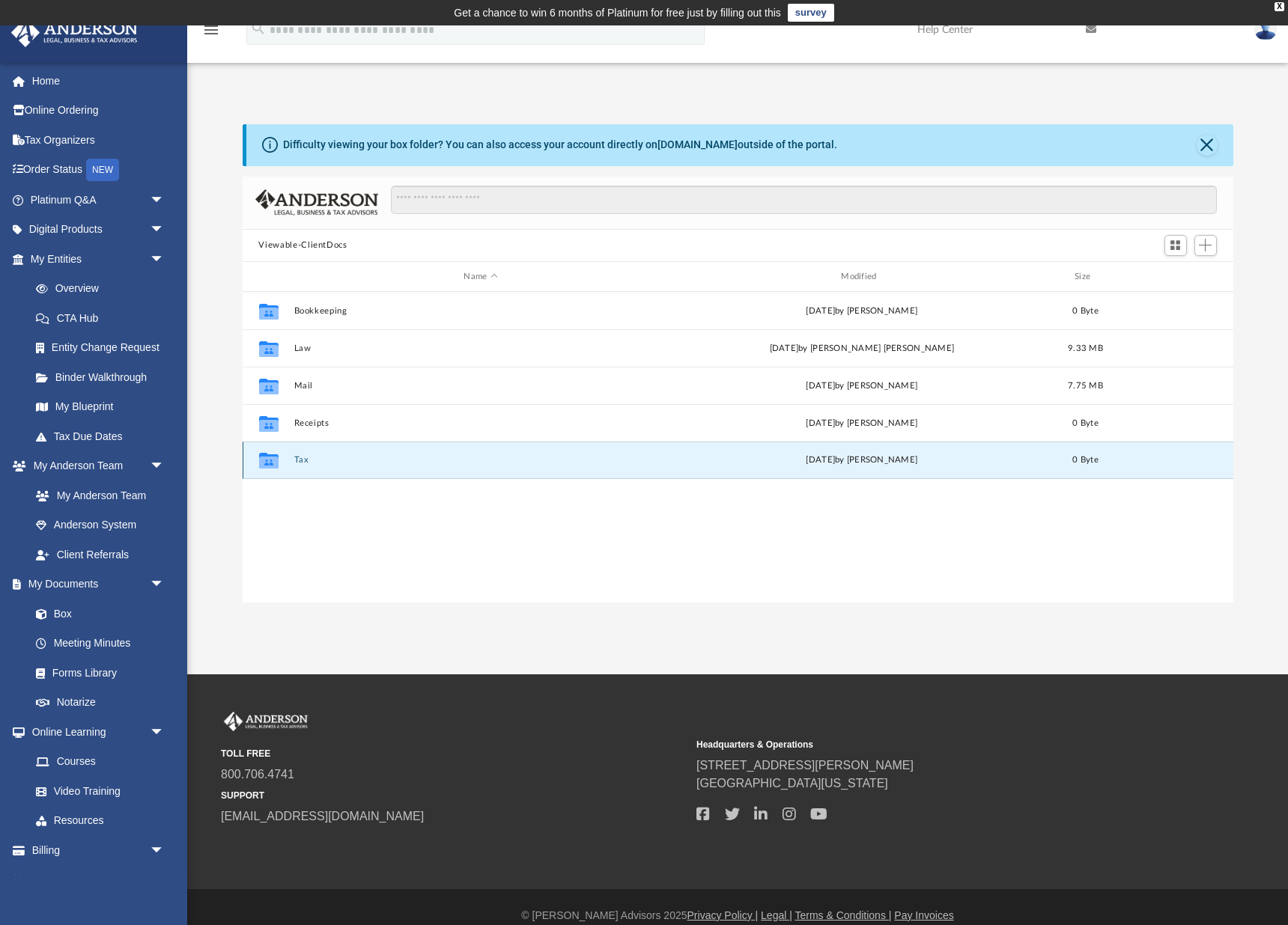
click at [305, 458] on button "Tax" at bounding box center [481, 461] width 374 height 9
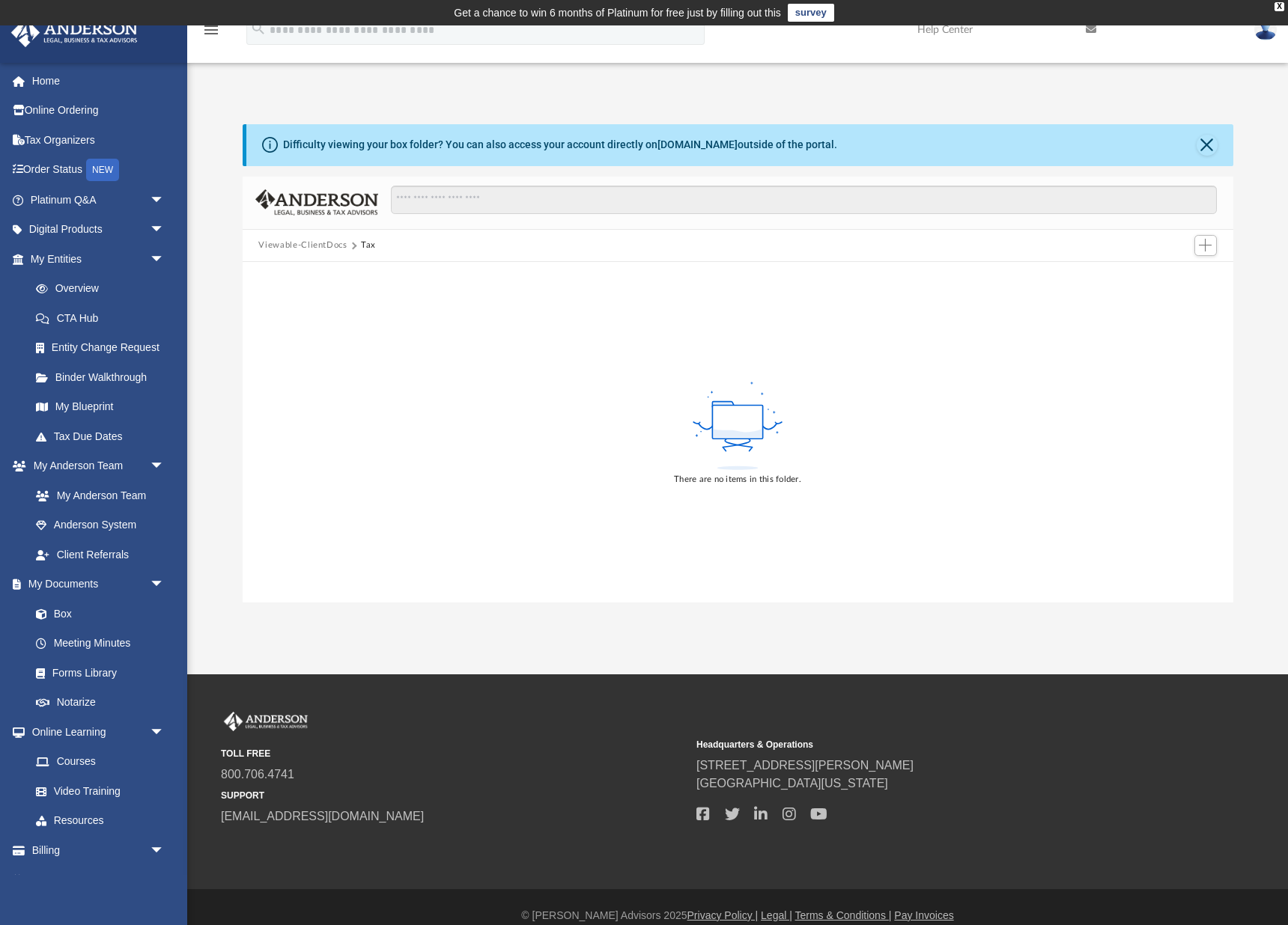
click at [323, 245] on button "Viewable-ClientDocs" at bounding box center [302, 245] width 88 height 13
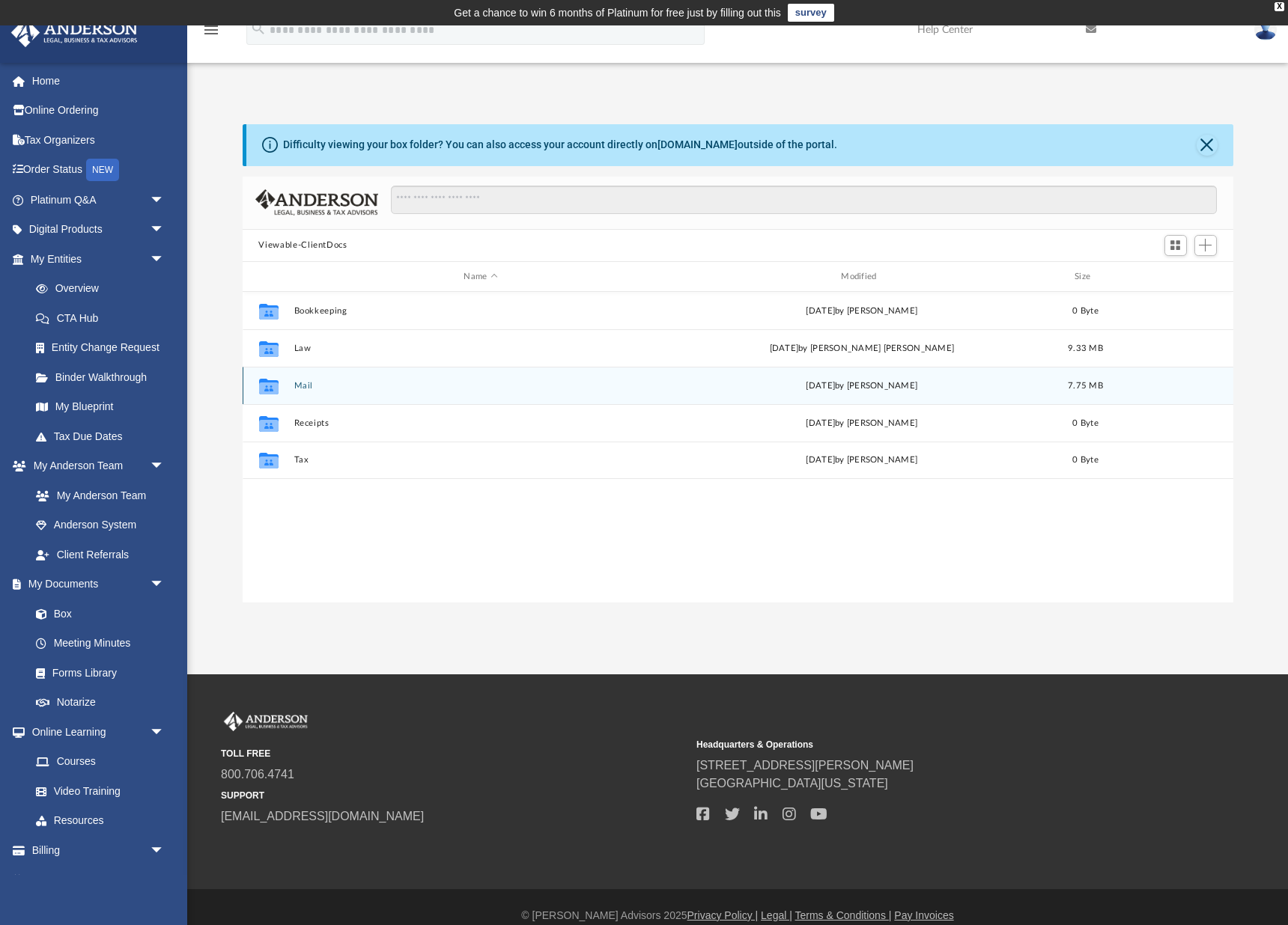
click at [310, 384] on button "Mail" at bounding box center [481, 386] width 374 height 9
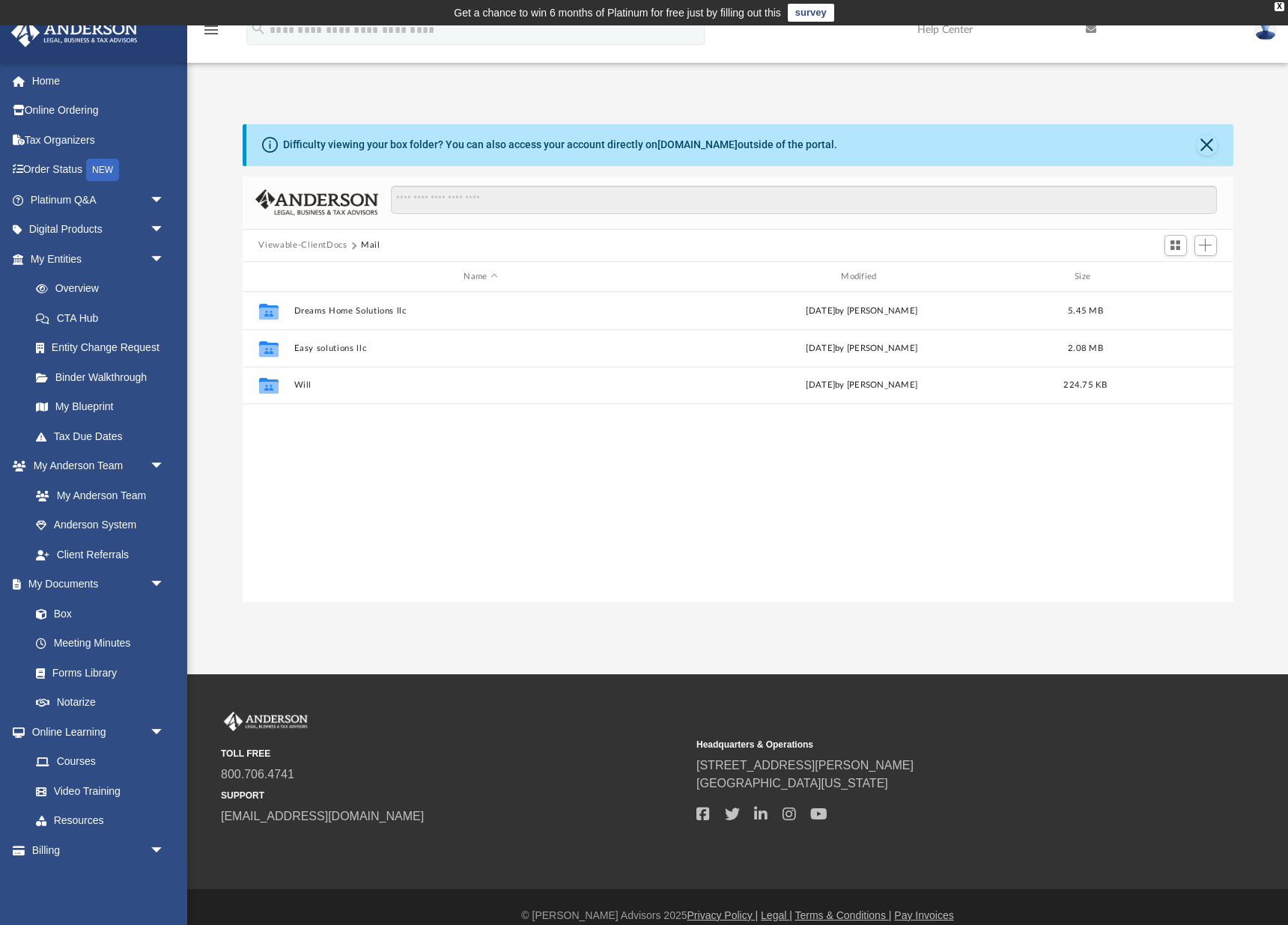
click at [331, 247] on button "Viewable-ClientDocs" at bounding box center [302, 245] width 88 height 13
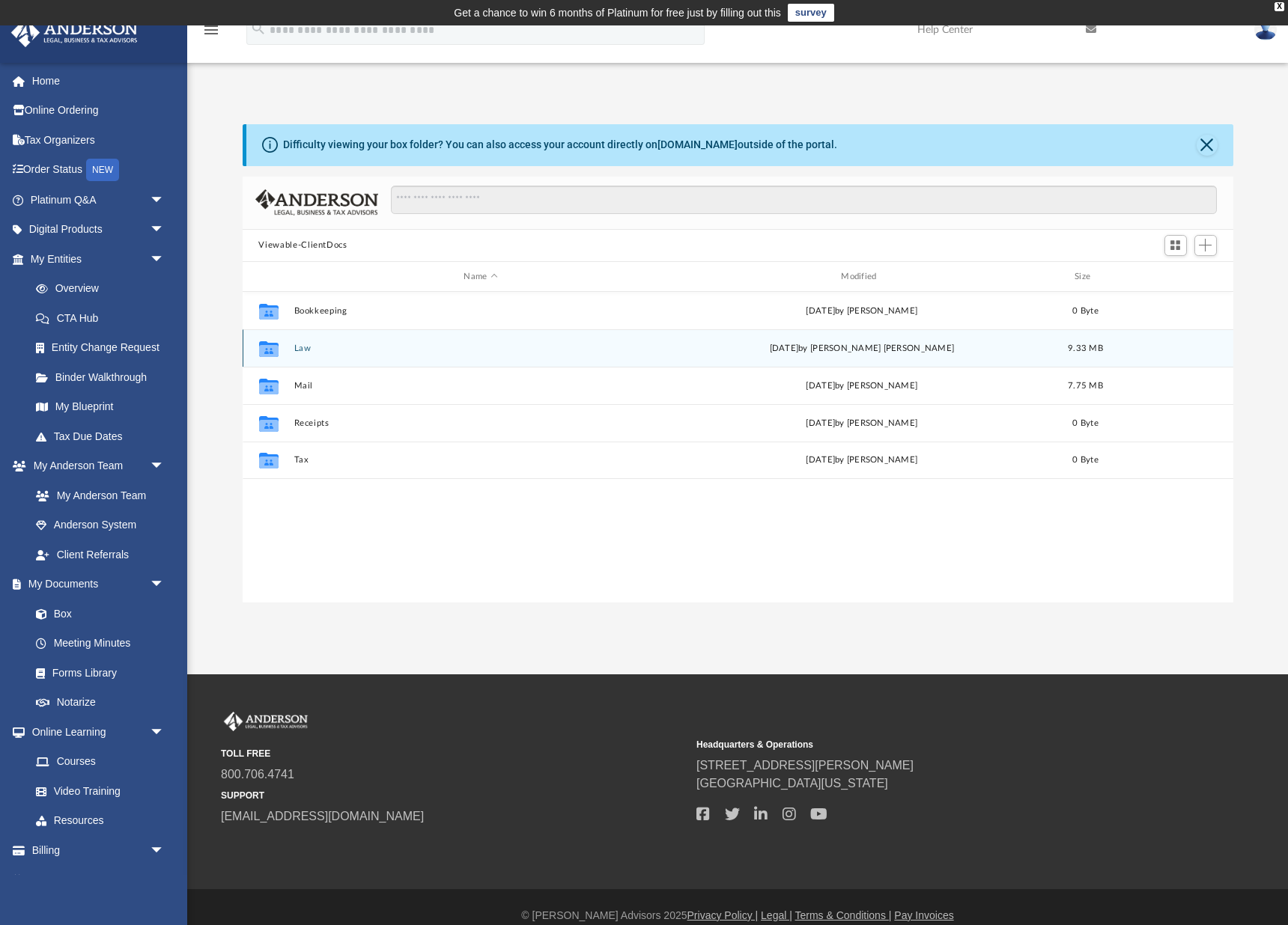
click at [314, 350] on button "Law" at bounding box center [481, 349] width 374 height 9
click at [340, 348] on button "Pathway Forward Holdings, LLC" at bounding box center [481, 349] width 374 height 9
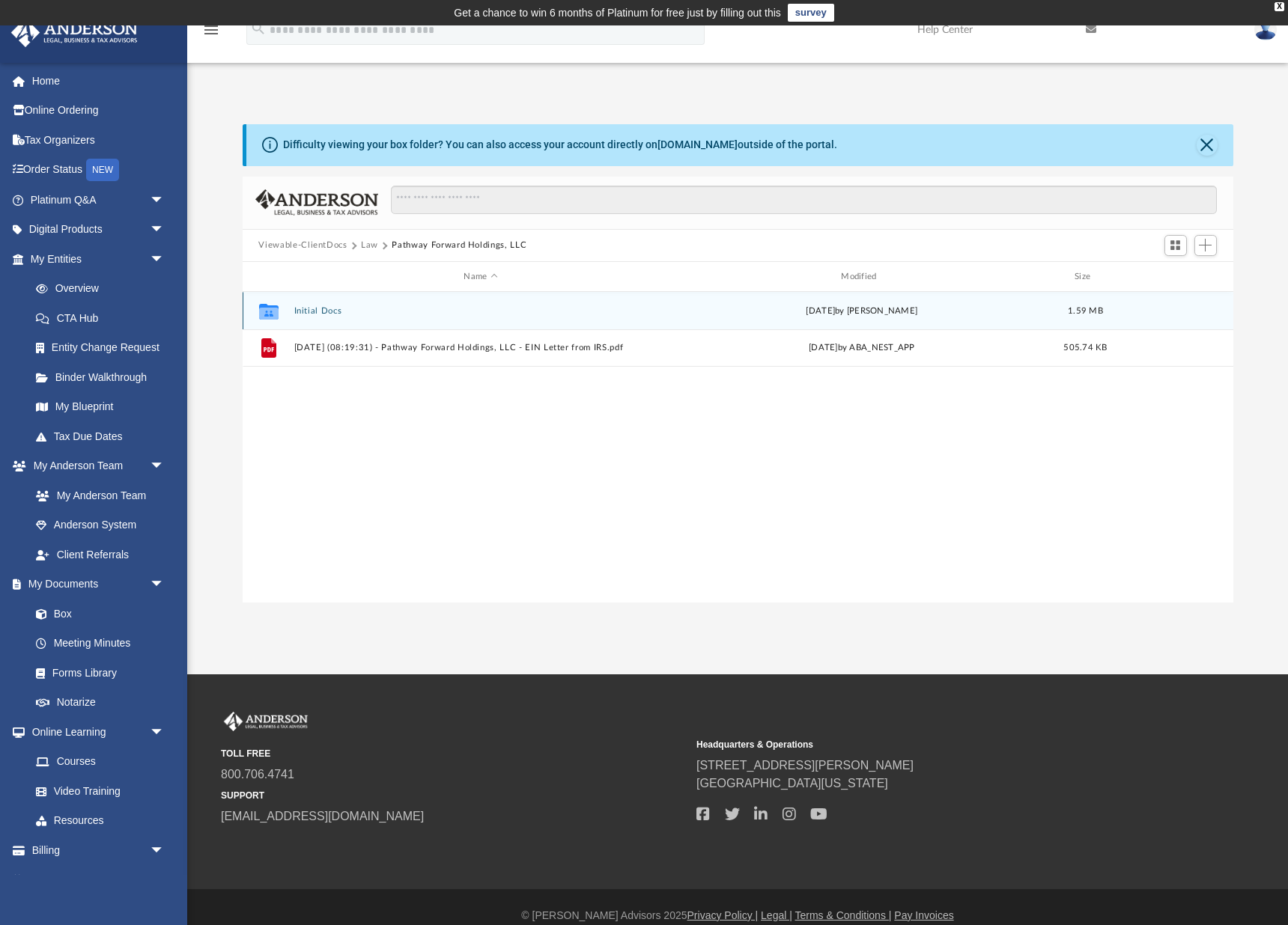
click at [326, 314] on button "Initial Docs" at bounding box center [481, 311] width 374 height 9
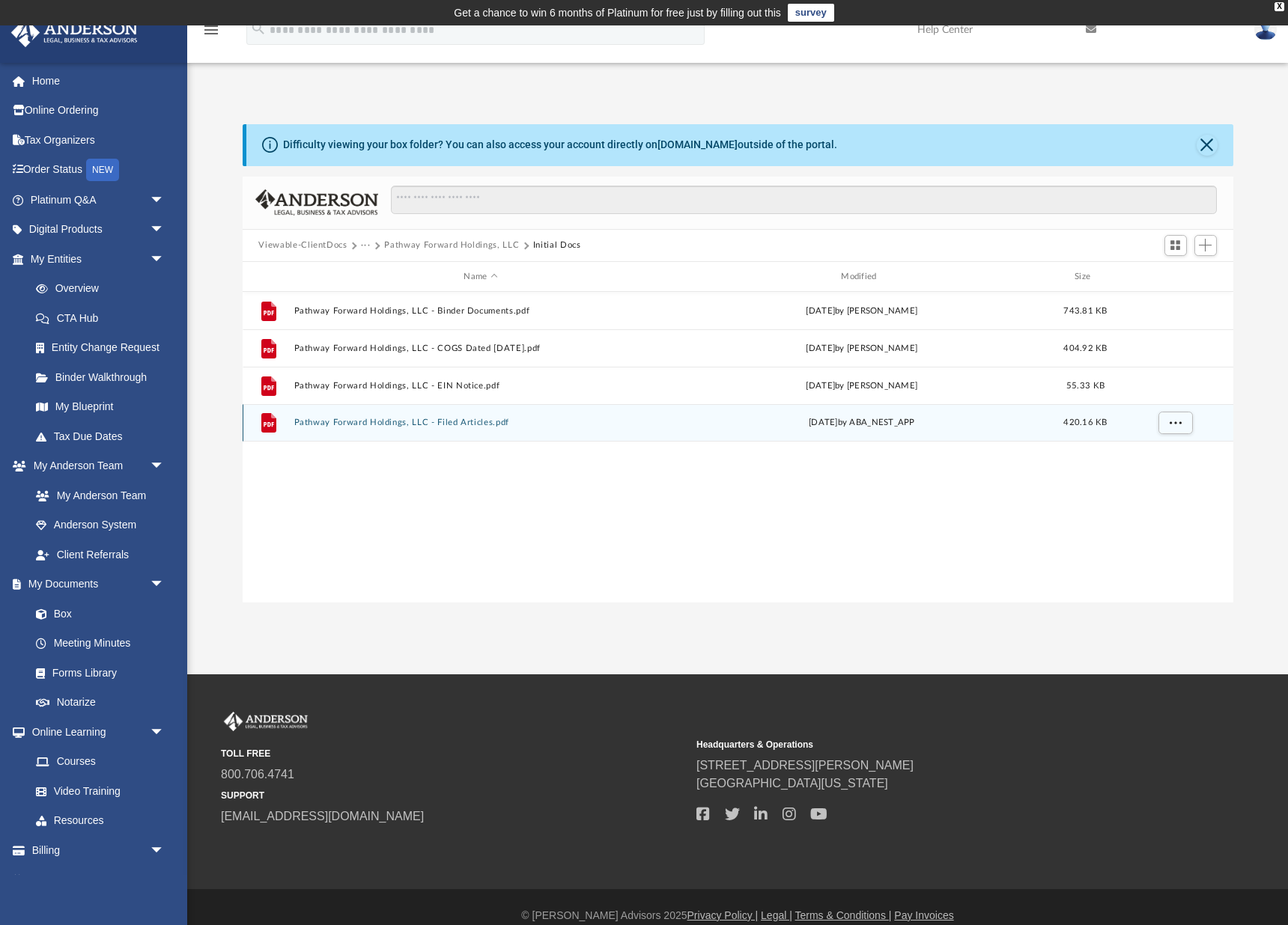
click at [450, 429] on div "File Pathway Forward Holdings, LLC - Filed Articles.pdf [DATE] by ABA_NEST_APP …" at bounding box center [737, 423] width 991 height 37
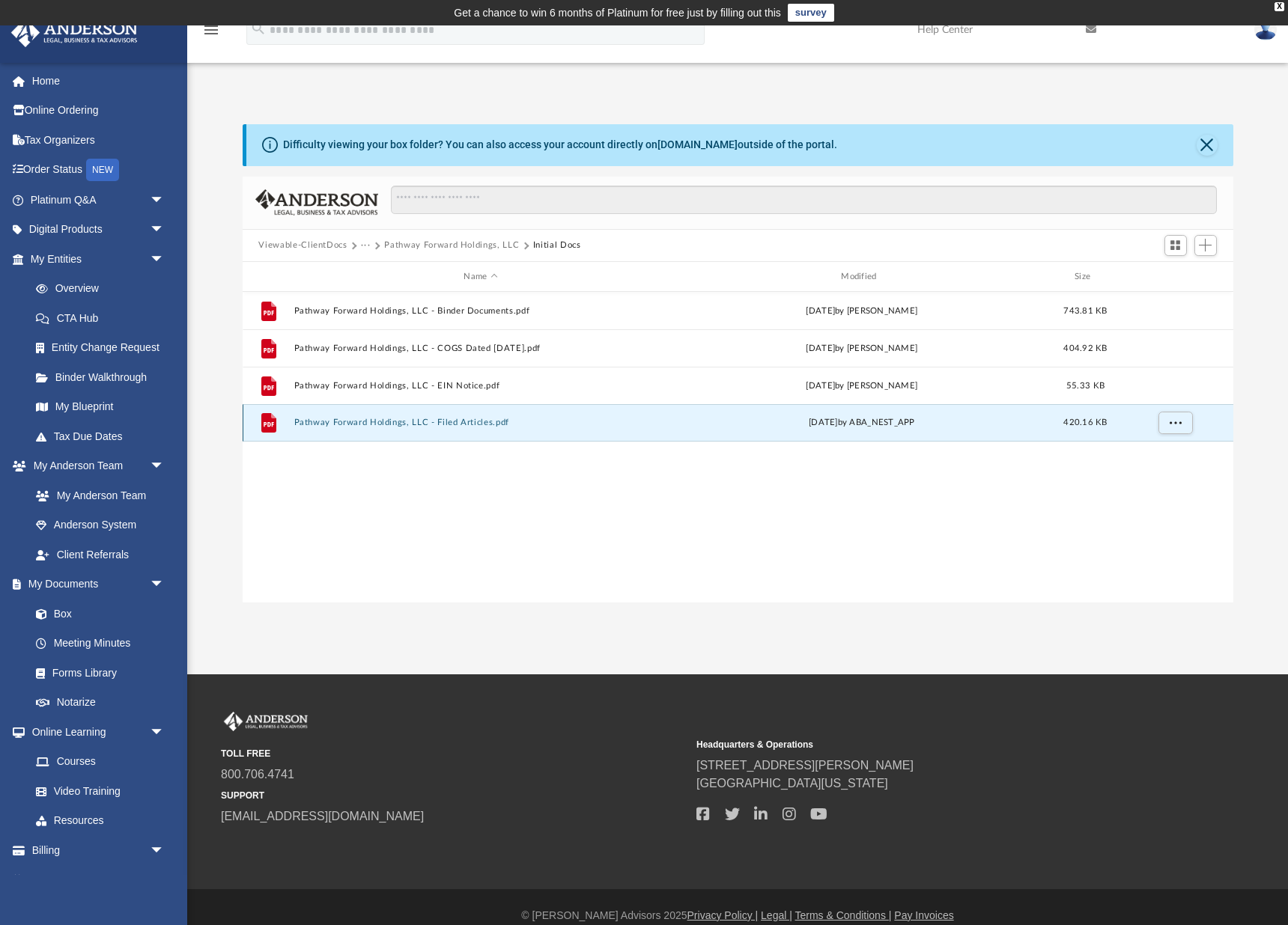
click at [446, 421] on button "Pathway Forward Holdings, LLC - Filed Articles.pdf" at bounding box center [481, 424] width 374 height 9
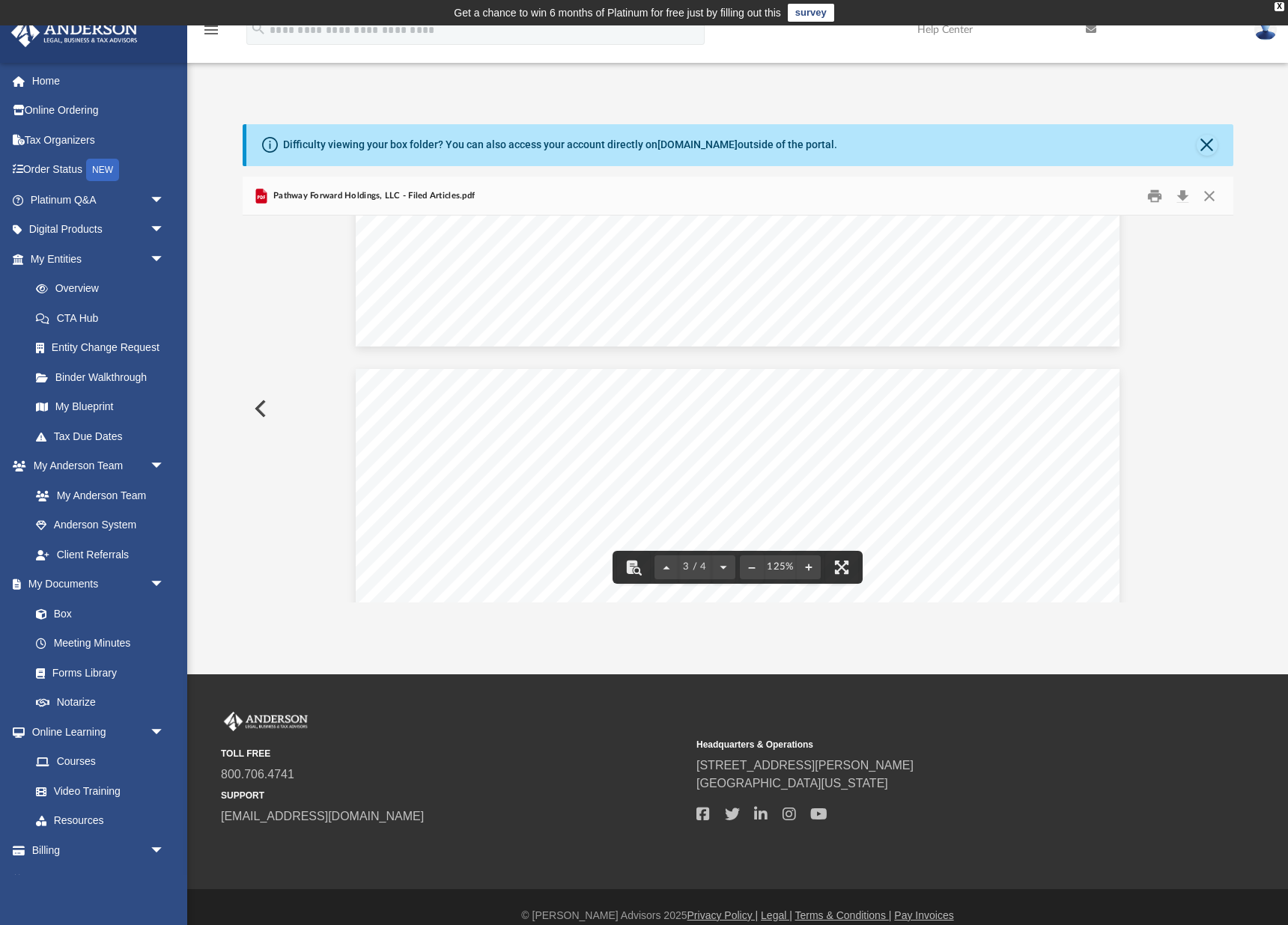
scroll to position [1883, 0]
click at [1187, 194] on button "Download" at bounding box center [1183, 196] width 27 height 23
